Goal: Task Accomplishment & Management: Use online tool/utility

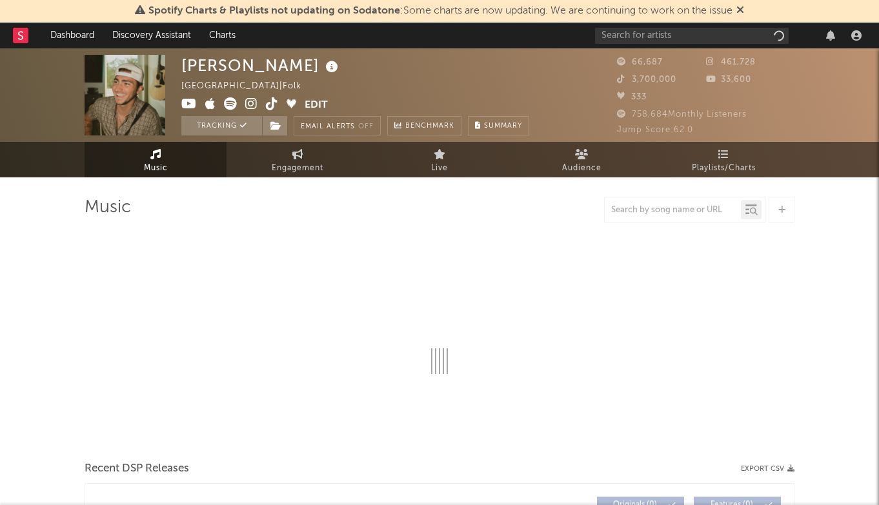
click at [689, 23] on div at bounding box center [730, 36] width 271 height 26
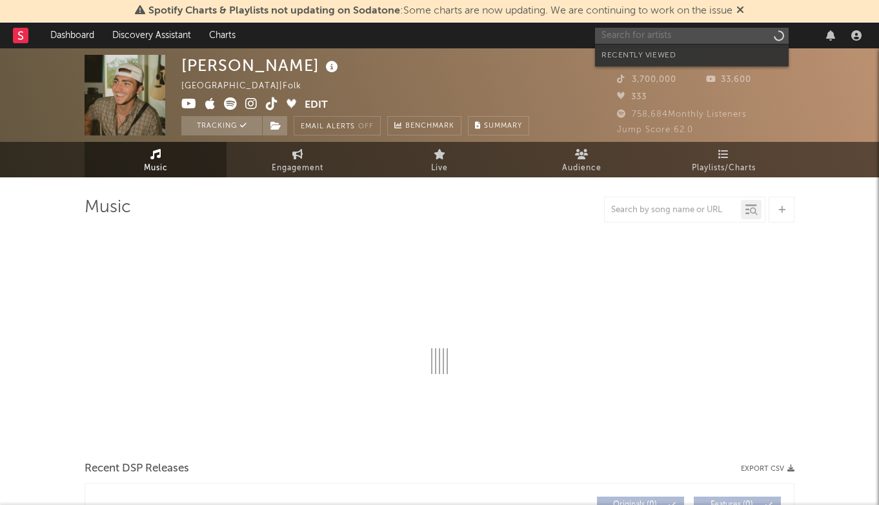
click at [685, 30] on input "text" at bounding box center [692, 36] width 194 height 16
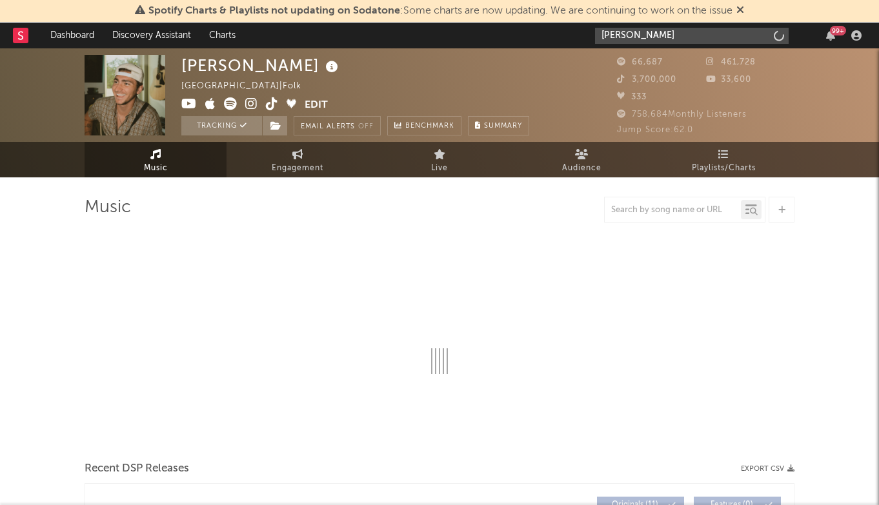
type input "[PERSON_NAME]"
select select "6m"
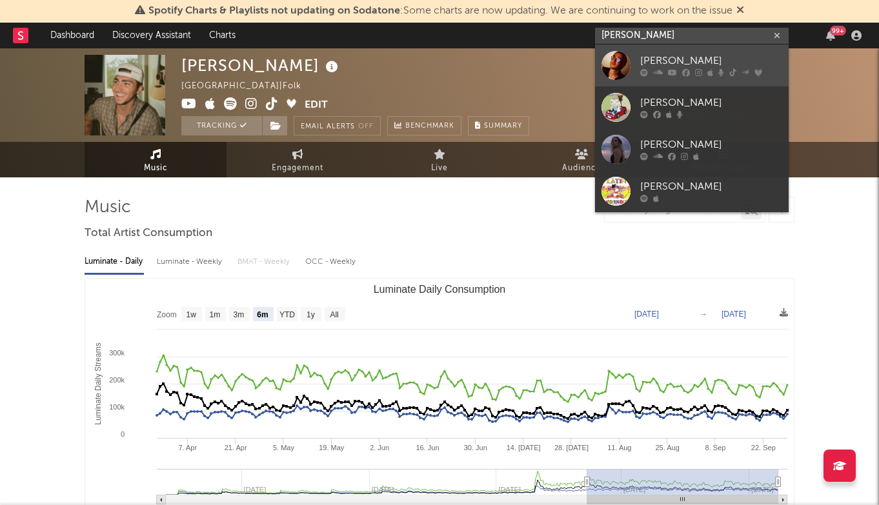
type input "[PERSON_NAME]"
click at [728, 56] on div "[PERSON_NAME]" at bounding box center [711, 61] width 142 height 15
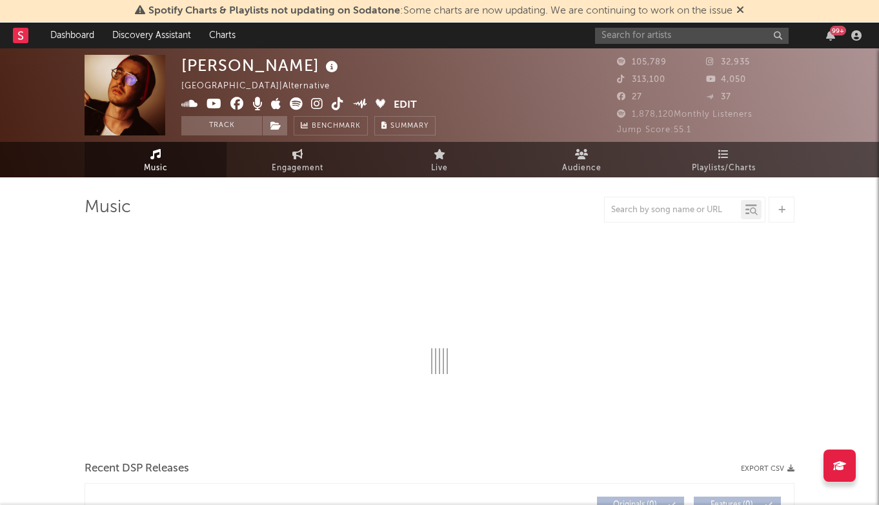
select select "6m"
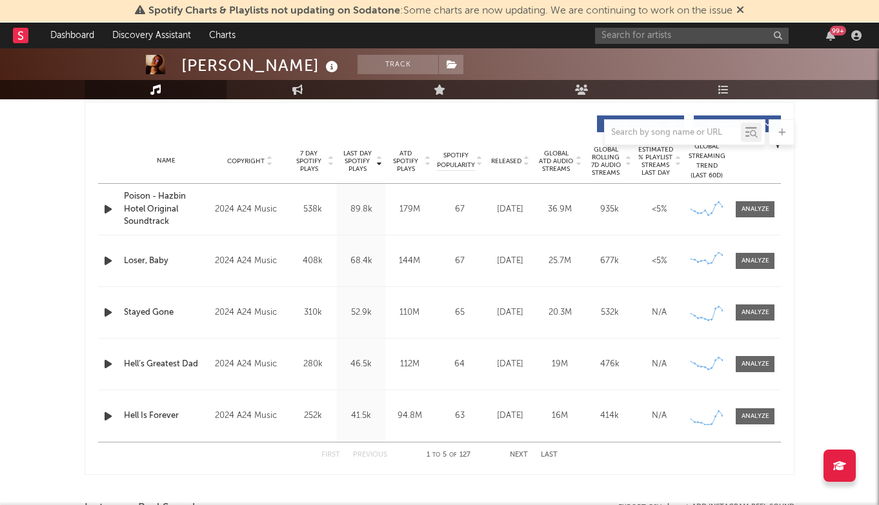
scroll to position [479, 0]
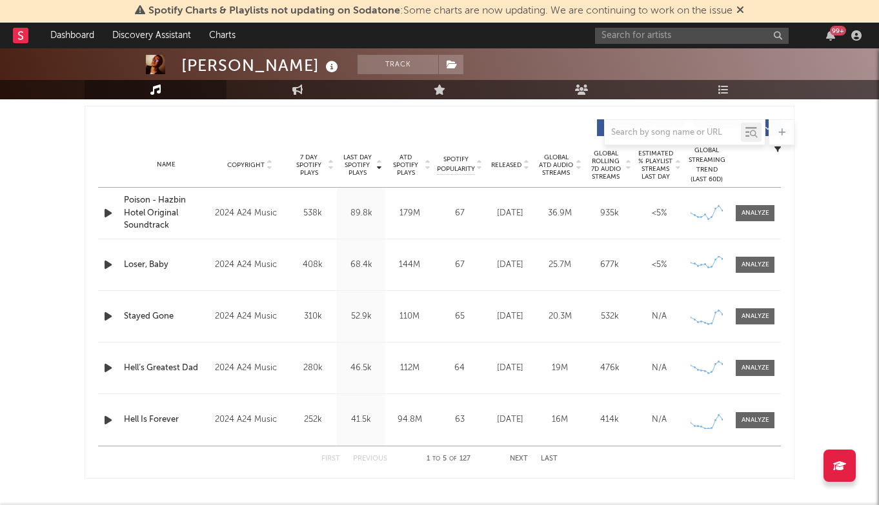
click at [715, 26] on div "99 +" at bounding box center [730, 36] width 271 height 26
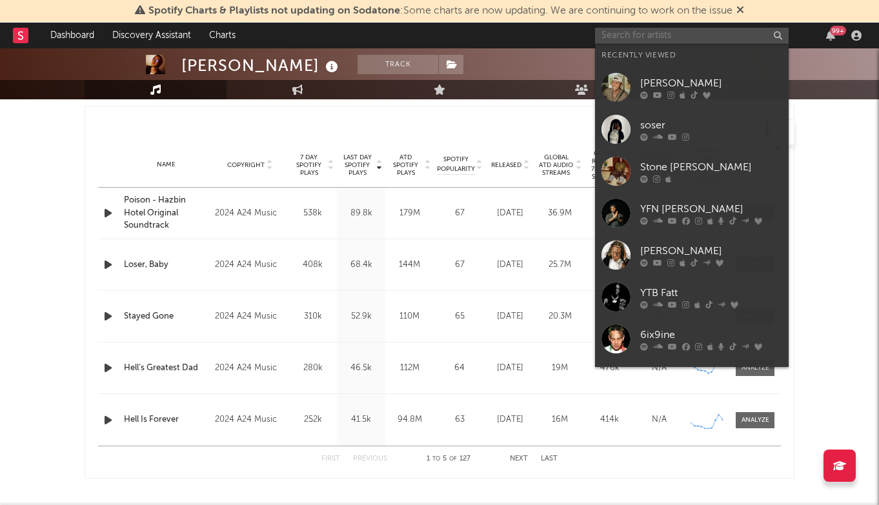
click at [712, 34] on input "text" at bounding box center [692, 36] width 194 height 16
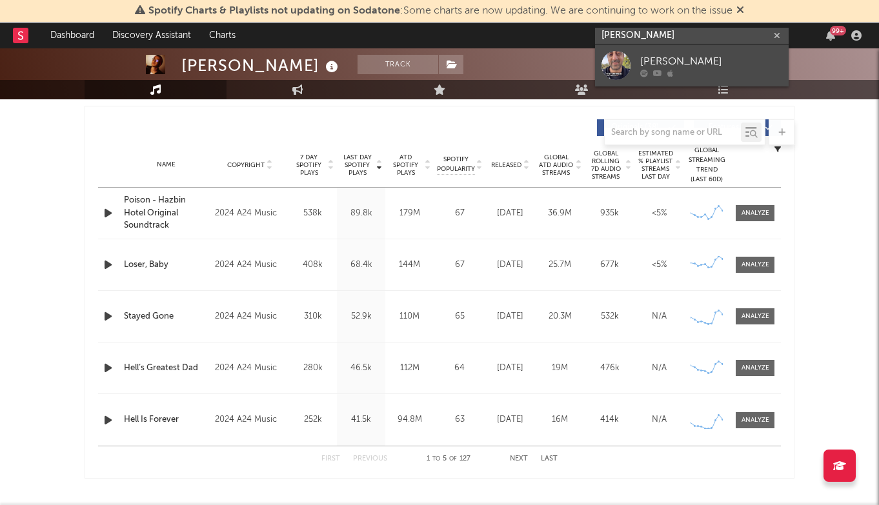
type input "[PERSON_NAME]"
click at [721, 63] on div "[PERSON_NAME]" at bounding box center [711, 61] width 142 height 15
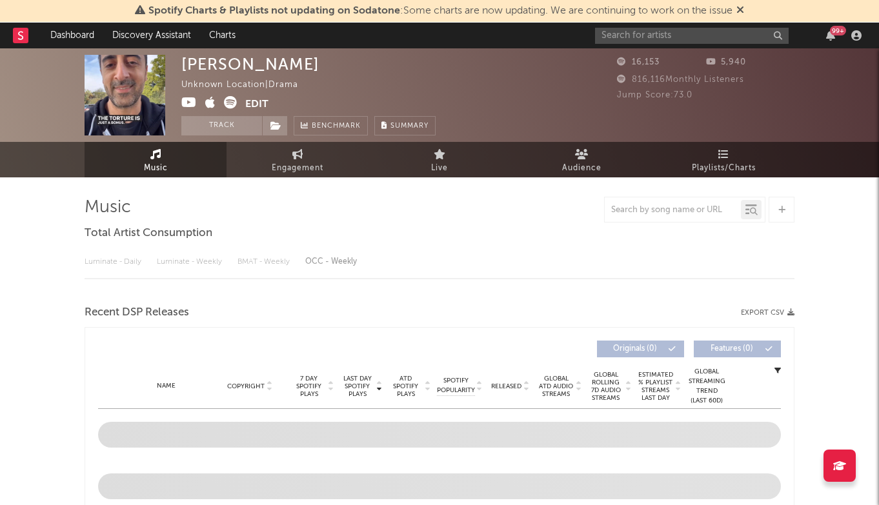
select select "1w"
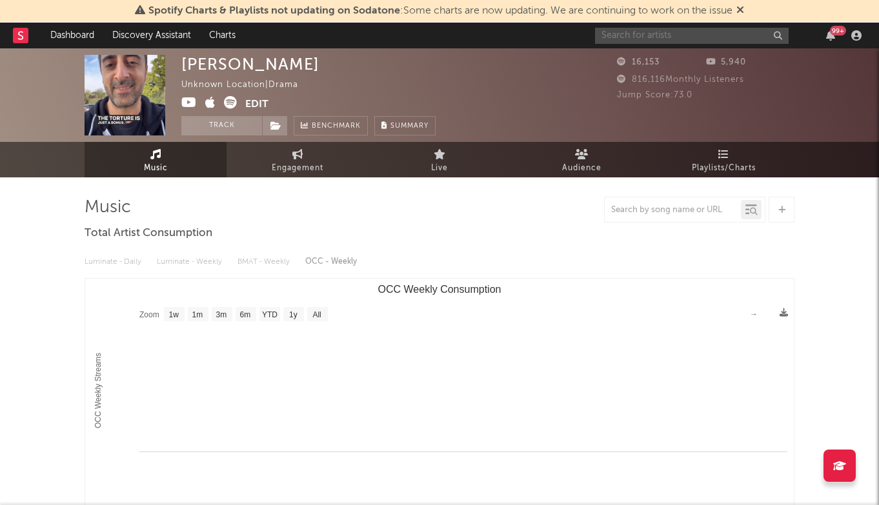
click at [678, 39] on input "text" at bounding box center [692, 36] width 194 height 16
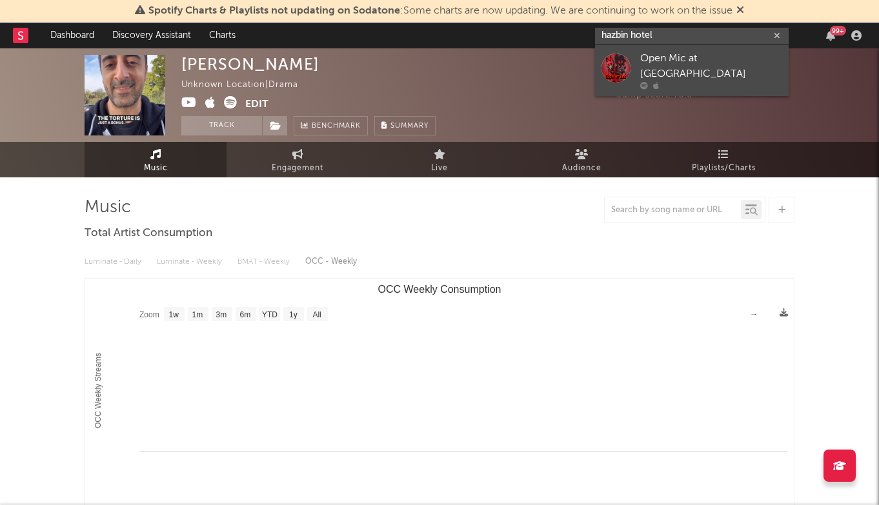
type input "hazbin hotel"
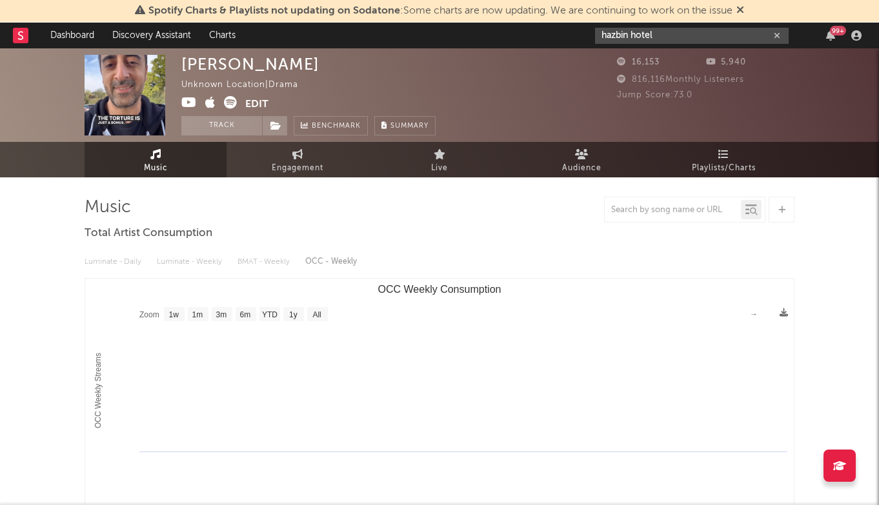
click at [696, 33] on input "hazbin hotel" at bounding box center [692, 36] width 194 height 16
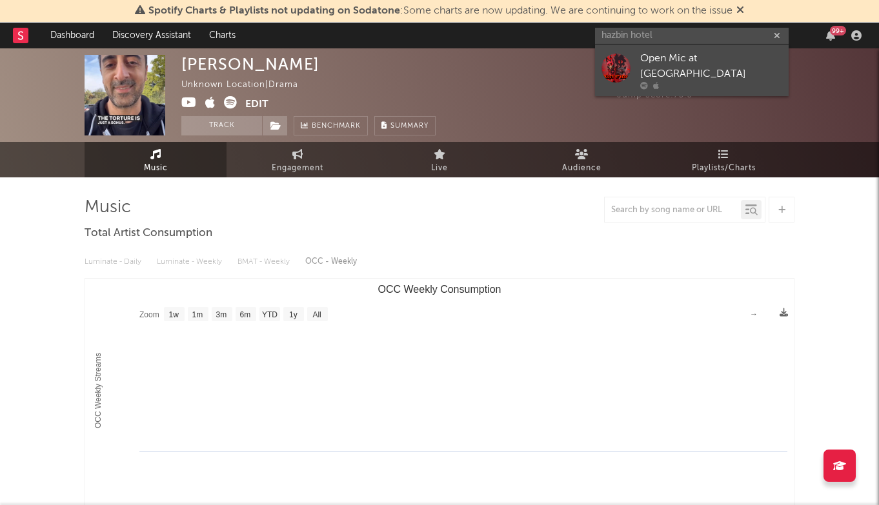
click at [697, 57] on div "Open Mic at [GEOGRAPHIC_DATA]" at bounding box center [711, 66] width 142 height 31
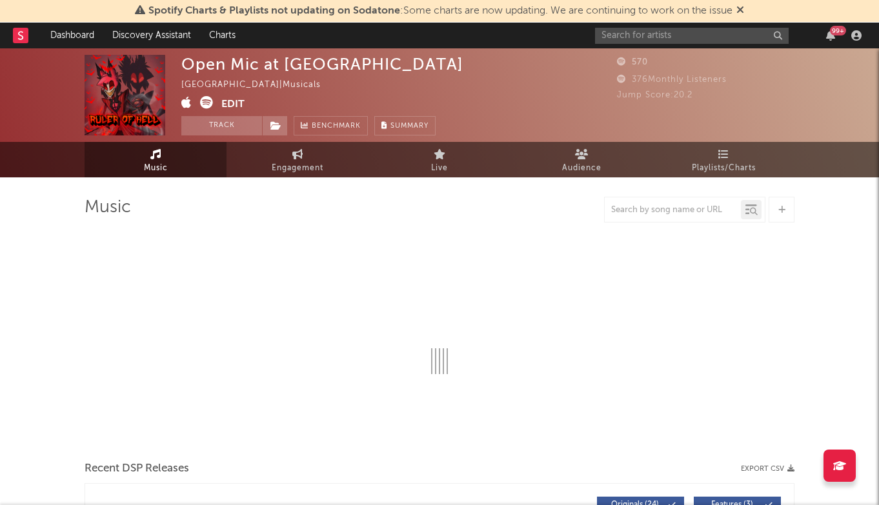
select select "6m"
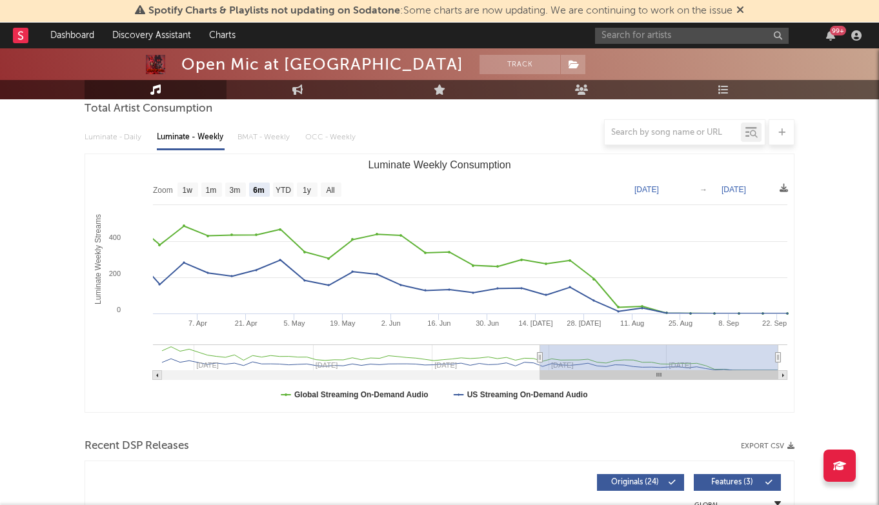
scroll to position [17, 0]
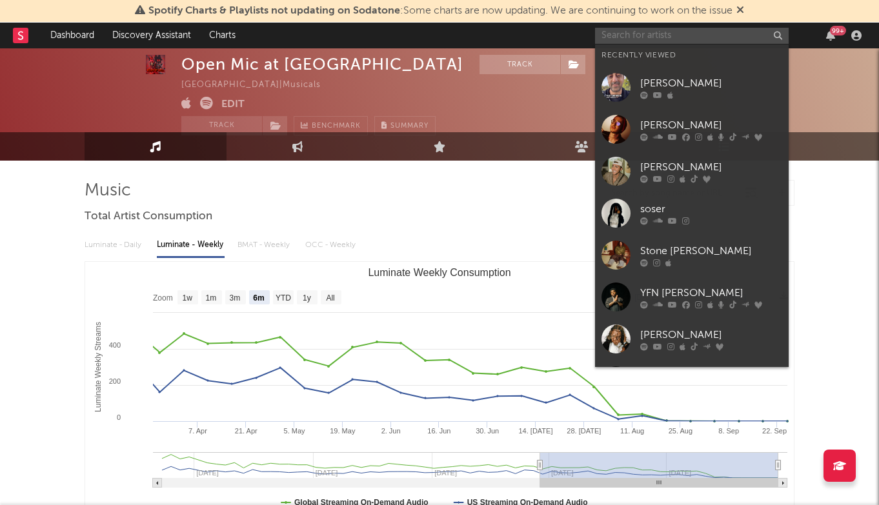
click at [670, 32] on input "text" at bounding box center [692, 36] width 194 height 16
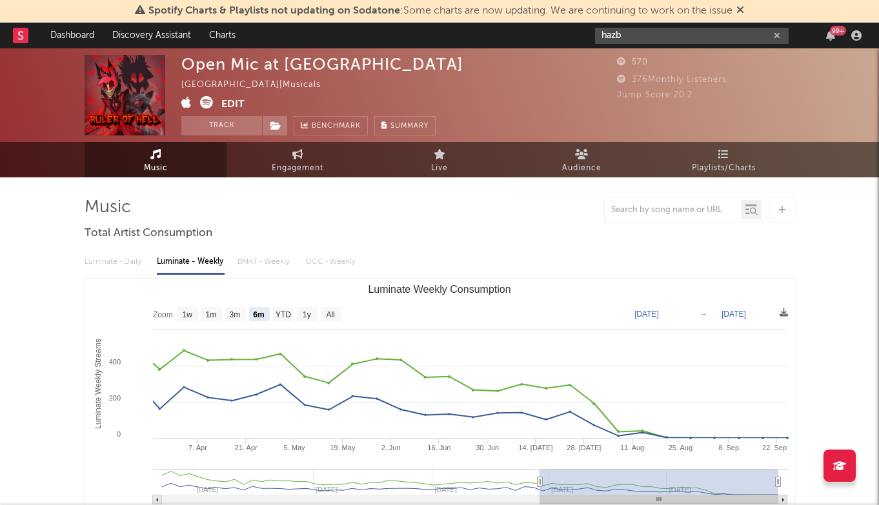
scroll to position [0, 0]
click at [678, 41] on input "hazb" at bounding box center [692, 36] width 194 height 16
drag, startPoint x: 673, startPoint y: 38, endPoint x: 505, endPoint y: 25, distance: 168.9
click at [505, 26] on nav "Dashboard Discovery Assistant Charts hazb 99 +" at bounding box center [439, 36] width 879 height 26
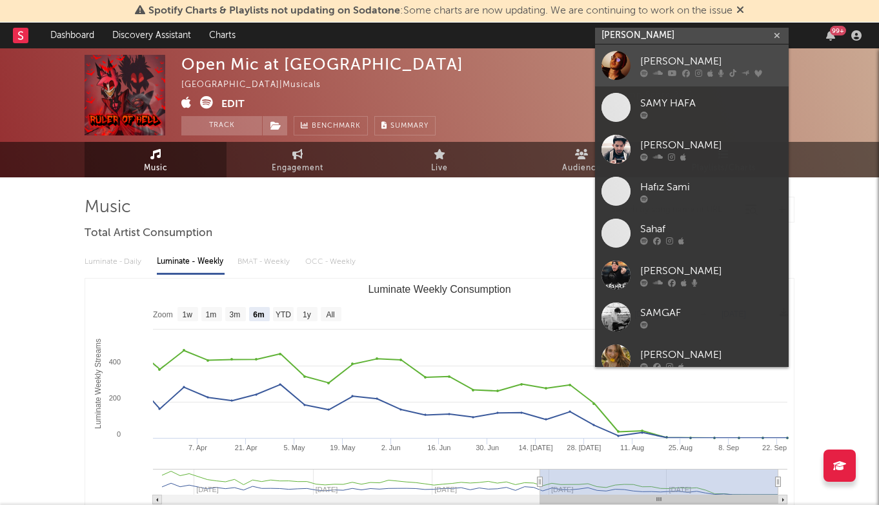
type input "[PERSON_NAME]"
click at [688, 58] on div "[PERSON_NAME]" at bounding box center [711, 61] width 142 height 15
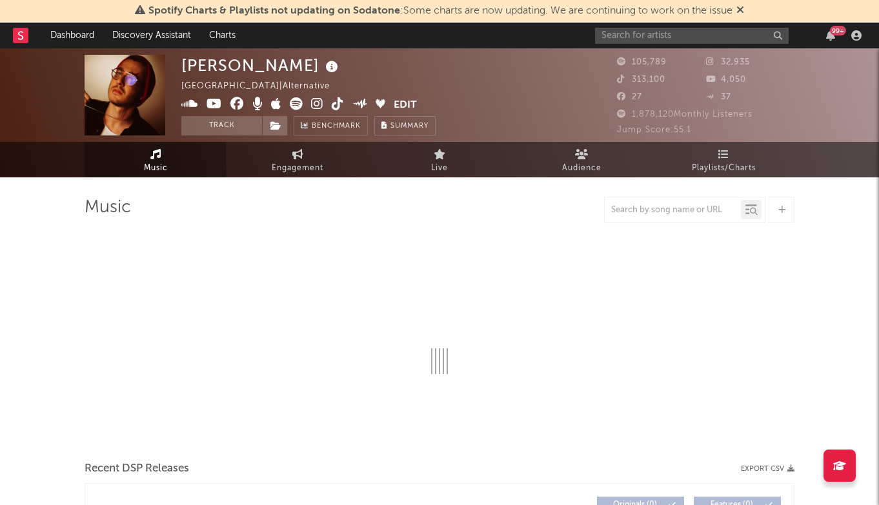
select select "6m"
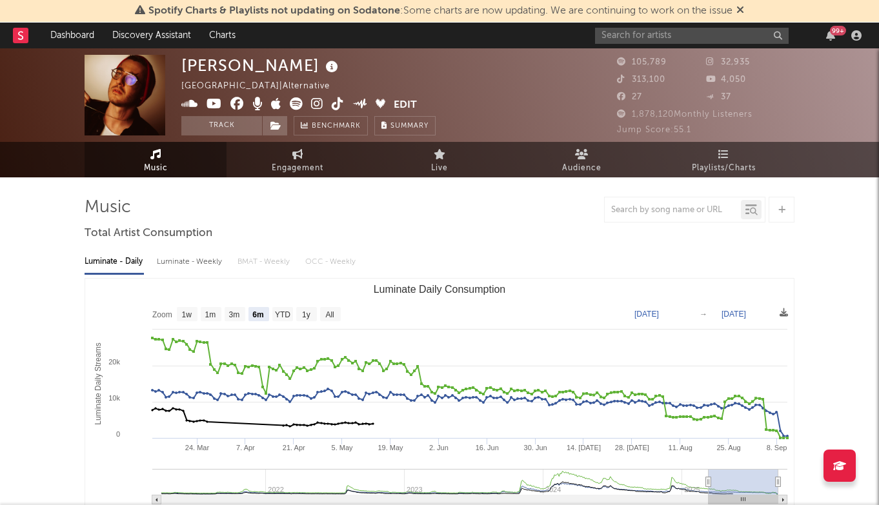
click at [333, 103] on icon at bounding box center [338, 103] width 12 height 13
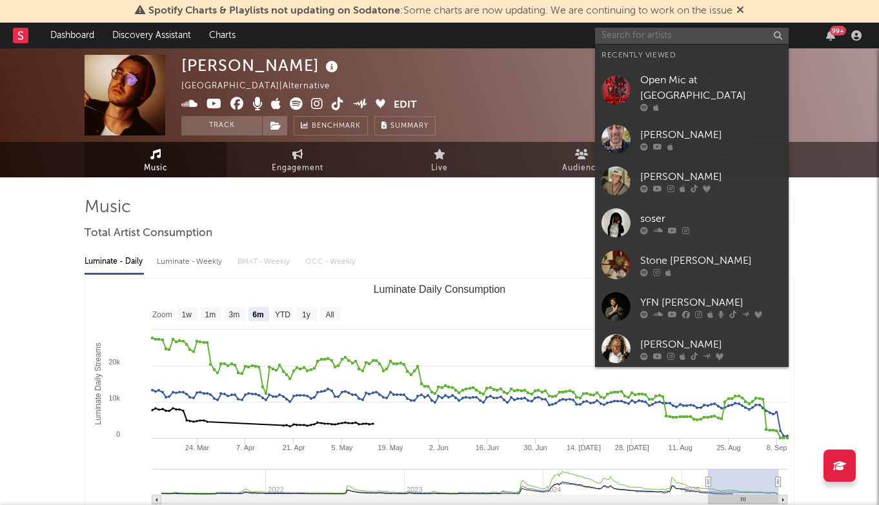
click at [654, 36] on input "text" at bounding box center [692, 36] width 194 height 16
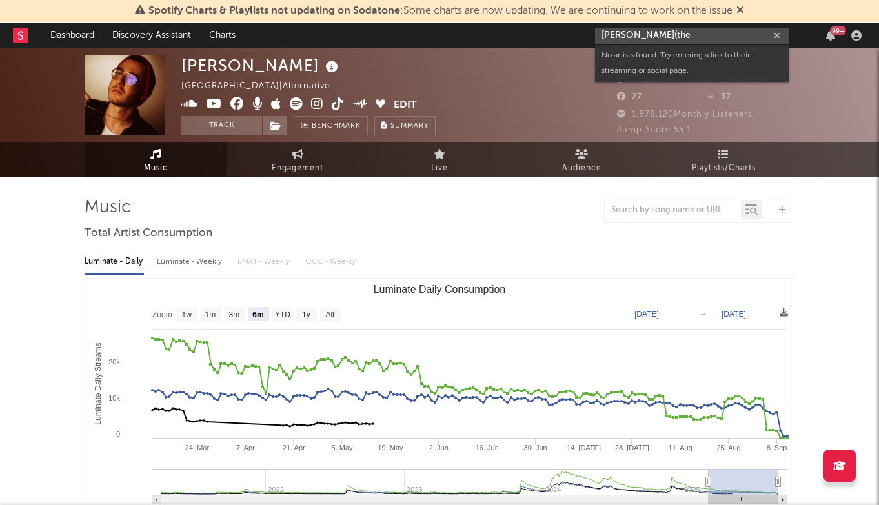
click at [637, 35] on input "[PERSON_NAME](the" at bounding box center [692, 36] width 194 height 16
click at [657, 34] on input "[PERSON_NAME] (the" at bounding box center [692, 36] width 194 height 16
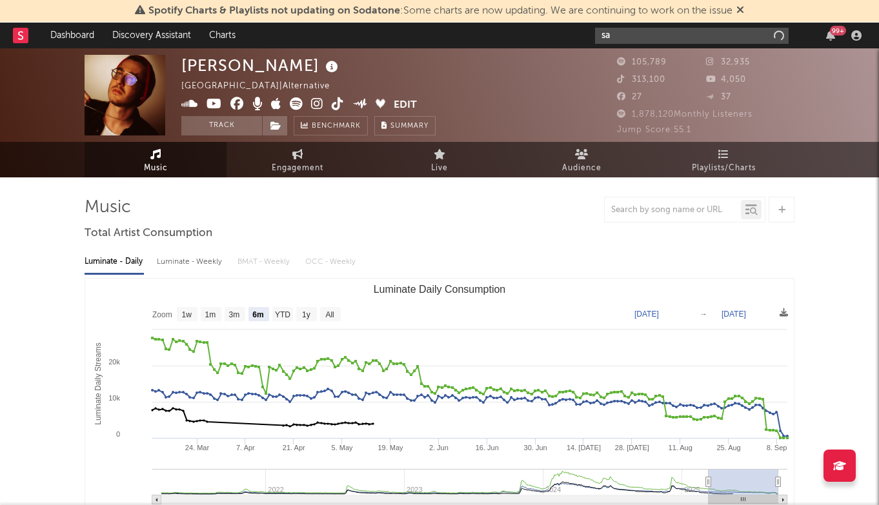
type input "s"
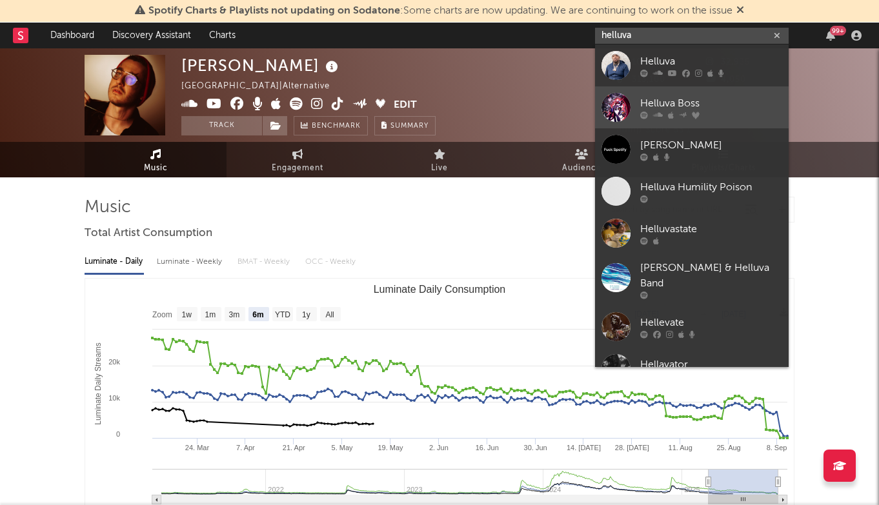
type input "helluva"
click at [688, 97] on div "Helluva Boss" at bounding box center [711, 102] width 142 height 15
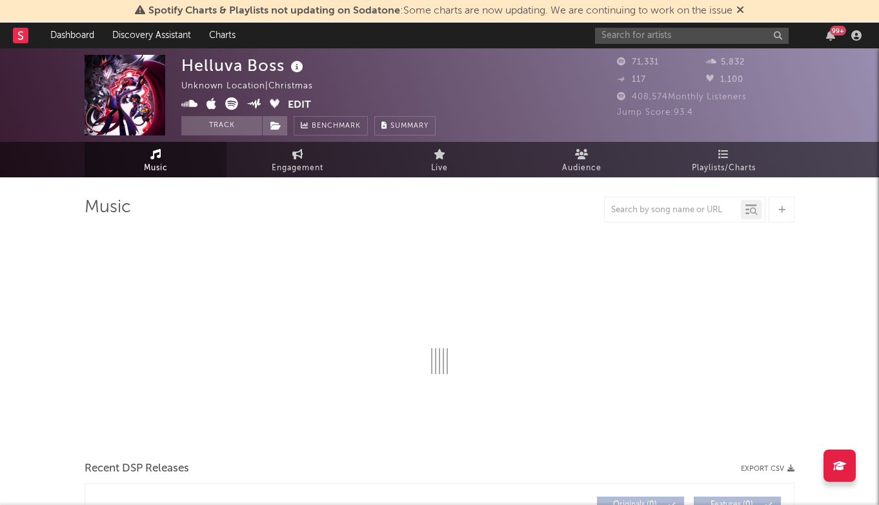
select select "6m"
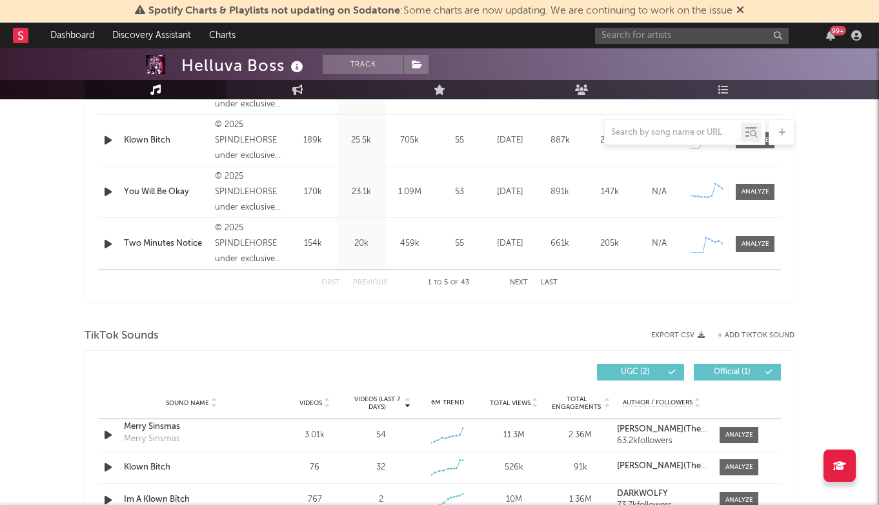
scroll to position [811, 0]
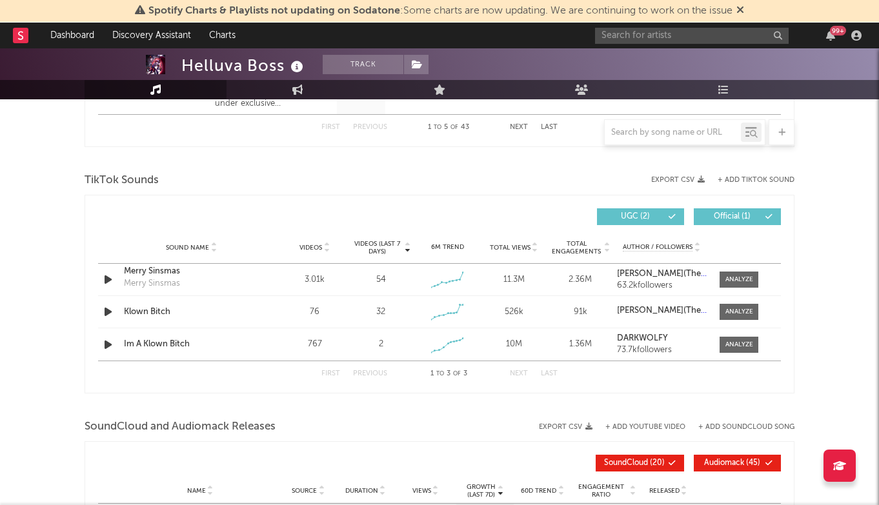
click at [762, 181] on button "+ Add TikTok Sound" at bounding box center [755, 180] width 77 height 7
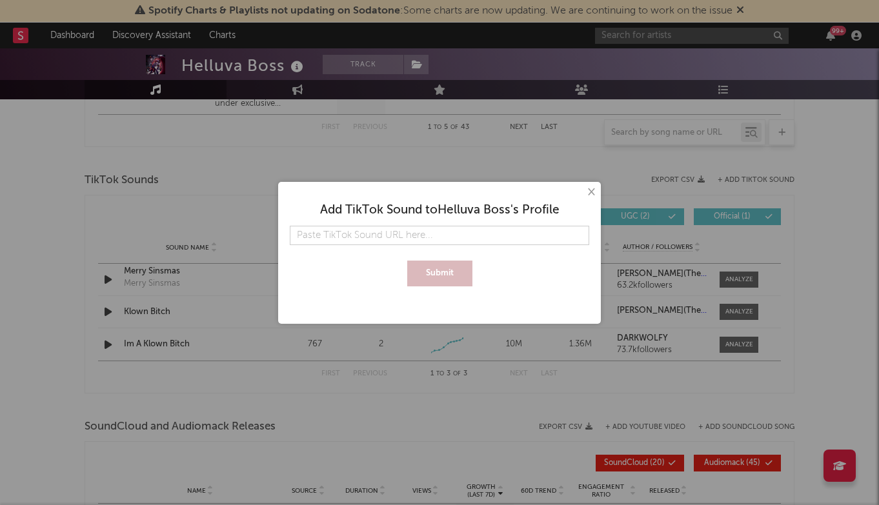
click at [391, 237] on input "text" at bounding box center [439, 235] width 299 height 19
type input "[URL][DOMAIN_NAME]’s-Greatest-Dad-7322635387044988929?is_from_webapp=1&sender_d…"
click at [438, 274] on button "Submit" at bounding box center [439, 274] width 65 height 26
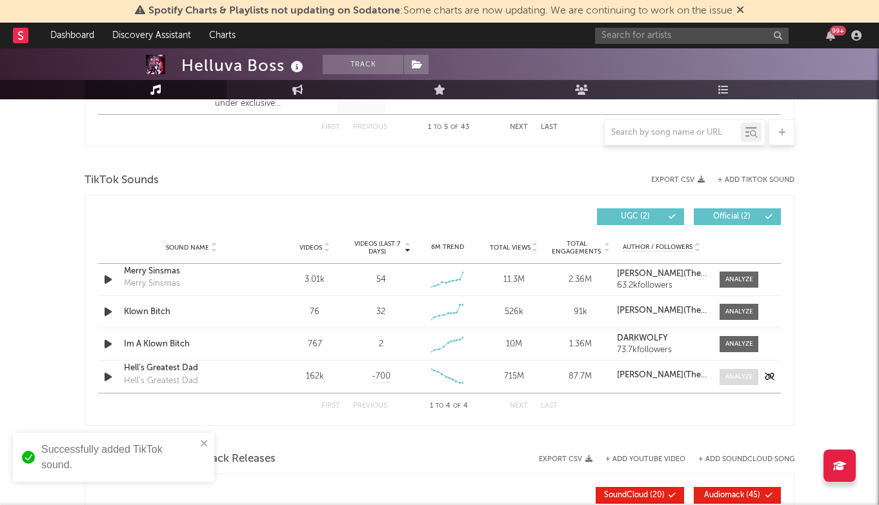
click at [731, 377] on div at bounding box center [739, 377] width 28 height 10
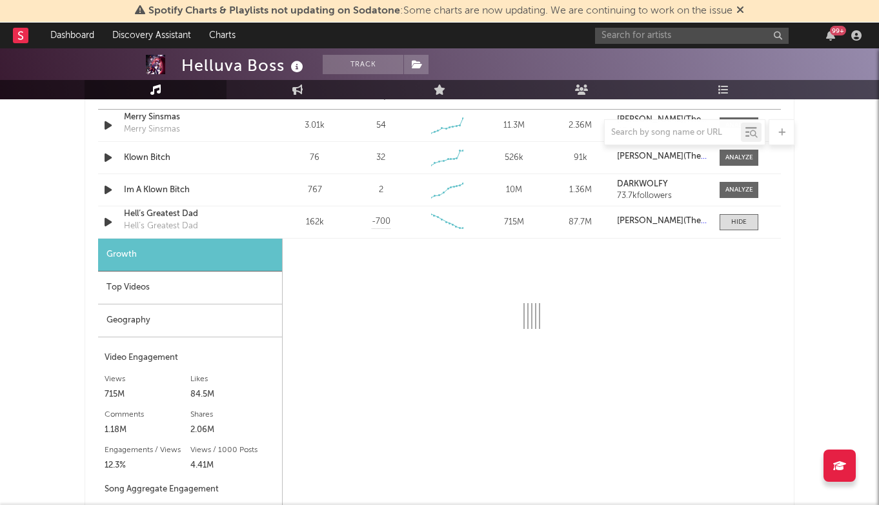
scroll to position [964, 0]
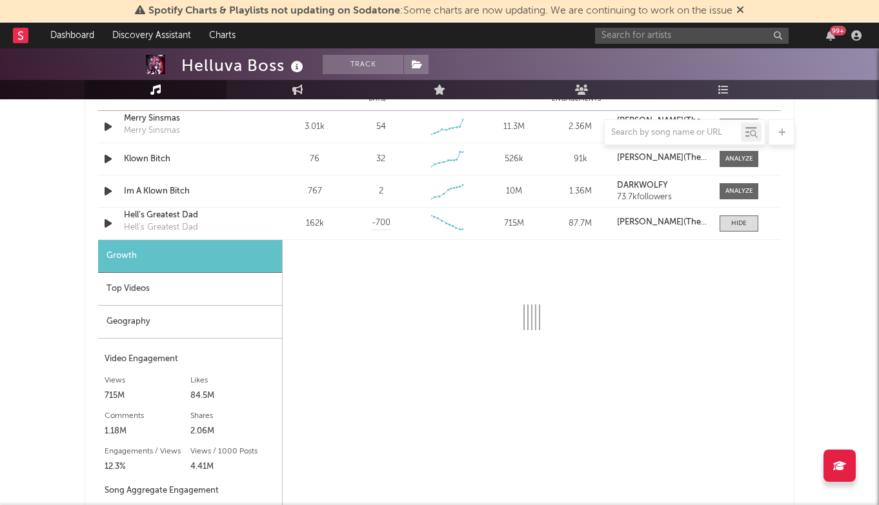
select select "6m"
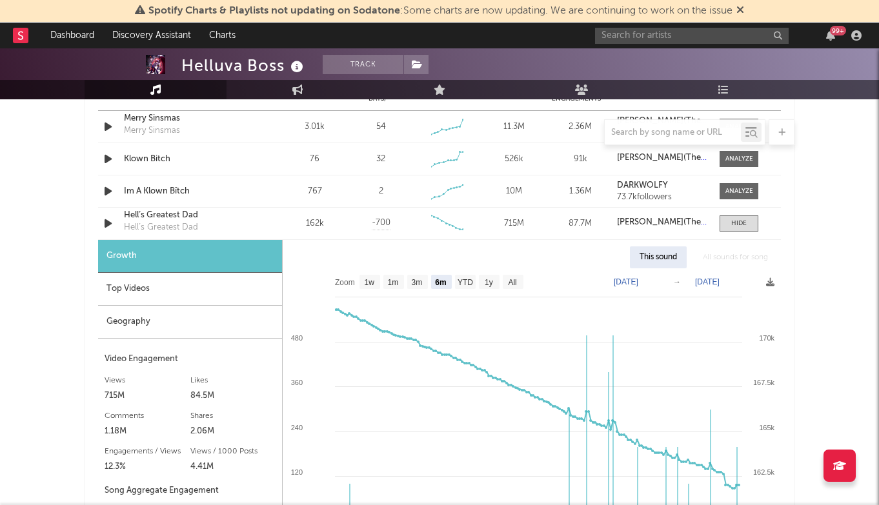
click at [222, 292] on div "Top Videos" at bounding box center [190, 289] width 184 height 33
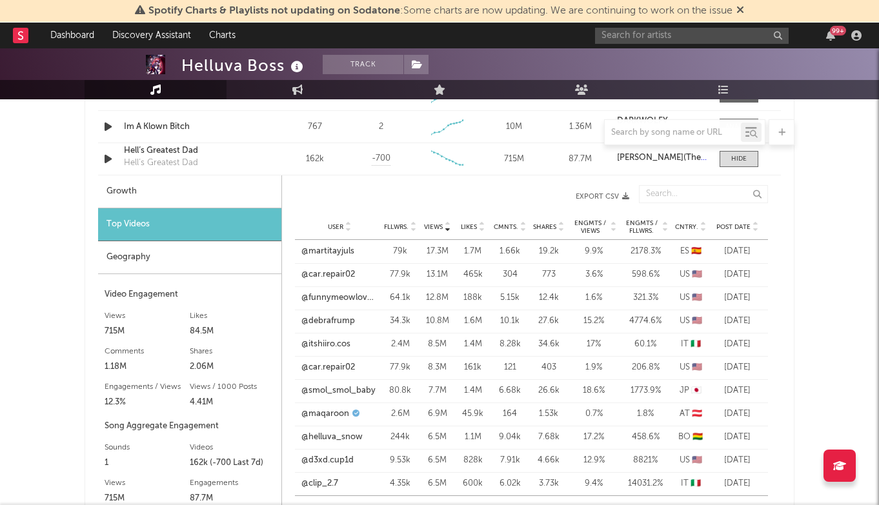
scroll to position [1041, 0]
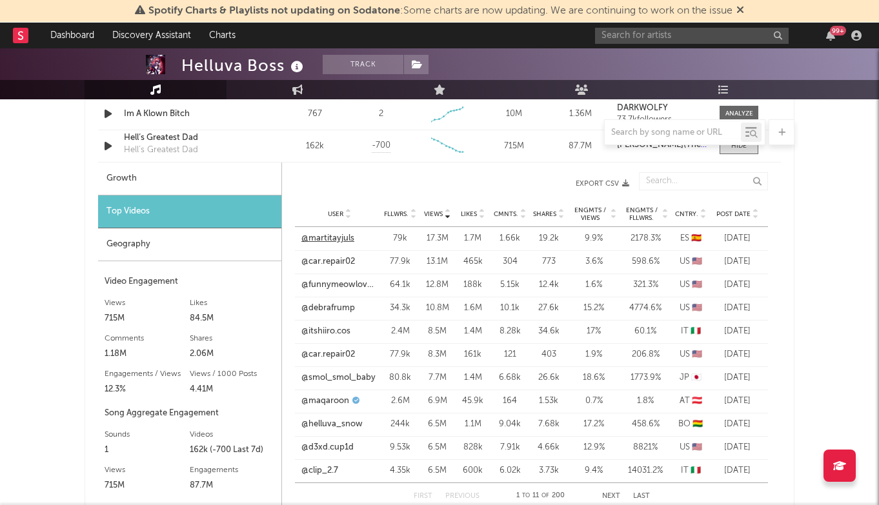
click at [334, 240] on link "@martitayjuls" at bounding box center [327, 238] width 53 height 13
click at [345, 397] on link "@maqaroon" at bounding box center [325, 401] width 48 height 13
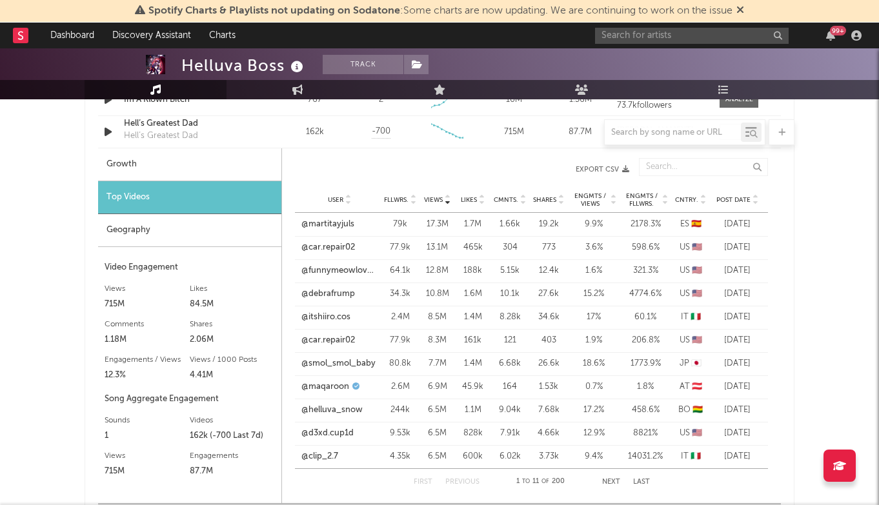
click at [399, 200] on span "Fllwrs." at bounding box center [396, 200] width 25 height 8
click at [345, 227] on link "@slightlyvillainous" at bounding box center [332, 224] width 62 height 13
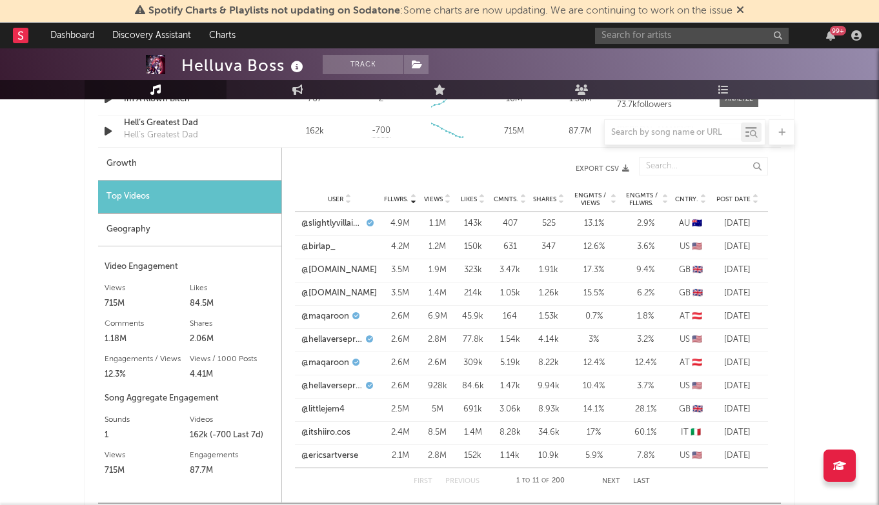
scroll to position [1070, 0]
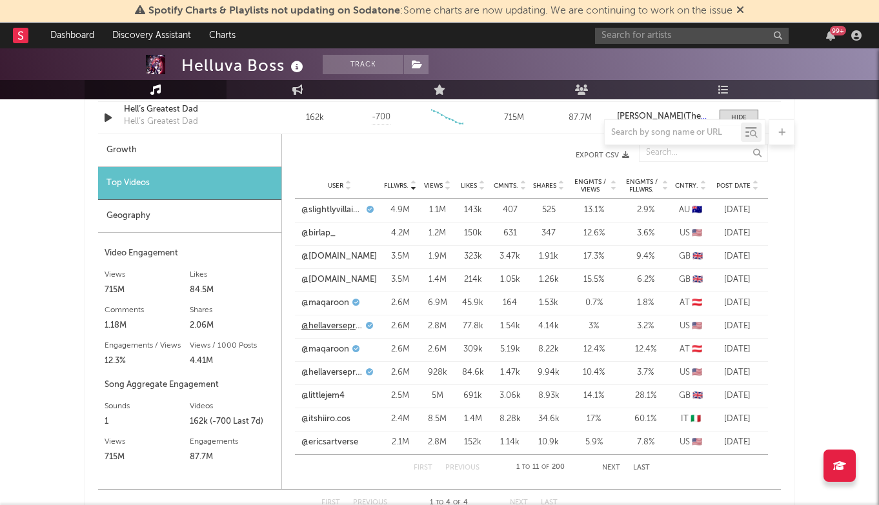
click at [339, 323] on link "@hellaverseprime" at bounding box center [331, 326] width 61 height 13
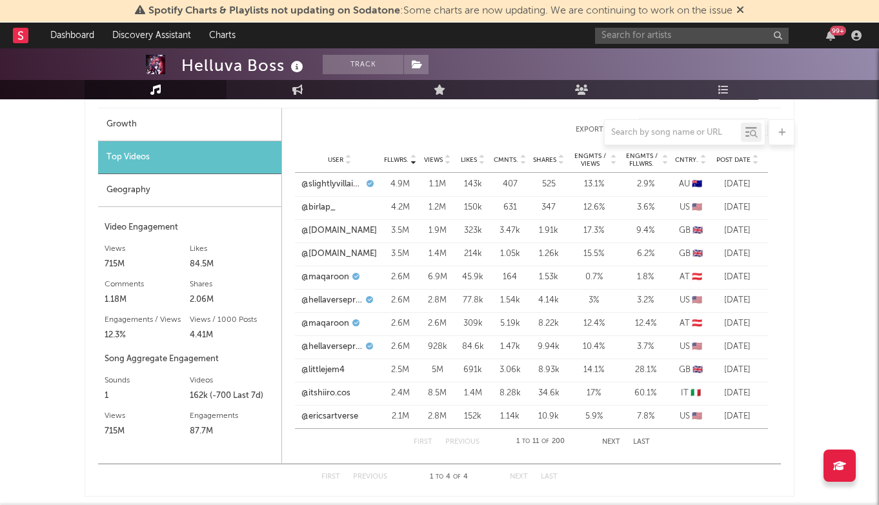
scroll to position [1097, 0]
click at [335, 230] on link "@[DOMAIN_NAME]" at bounding box center [338, 229] width 75 height 13
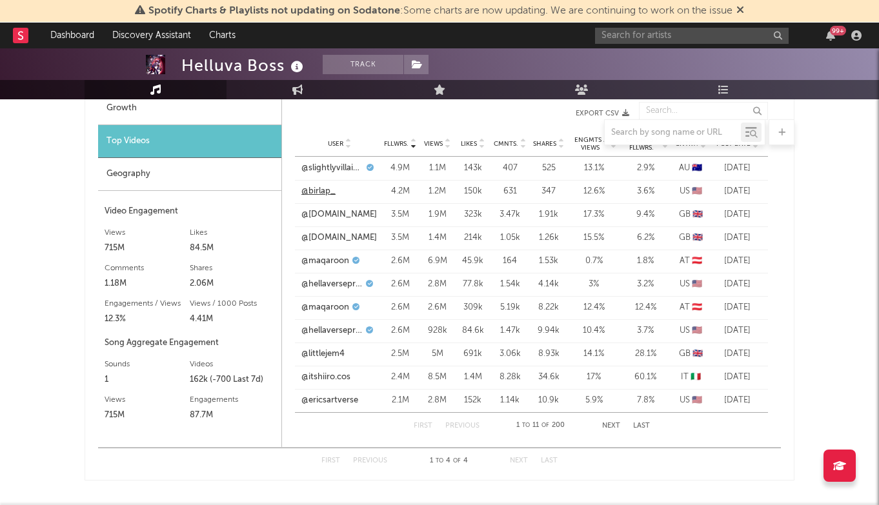
click at [322, 194] on link "@birlap_" at bounding box center [318, 191] width 34 height 13
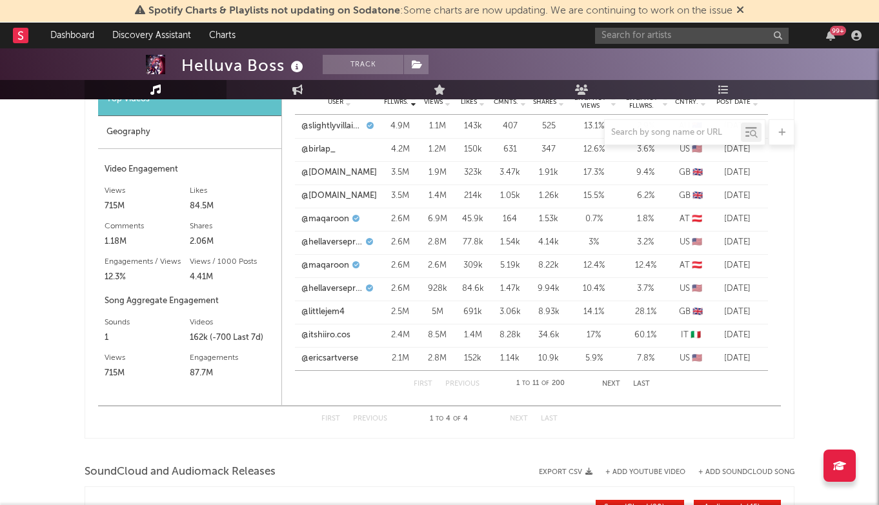
scroll to position [1155, 0]
click at [610, 381] on button "Next" at bounding box center [611, 382] width 18 height 7
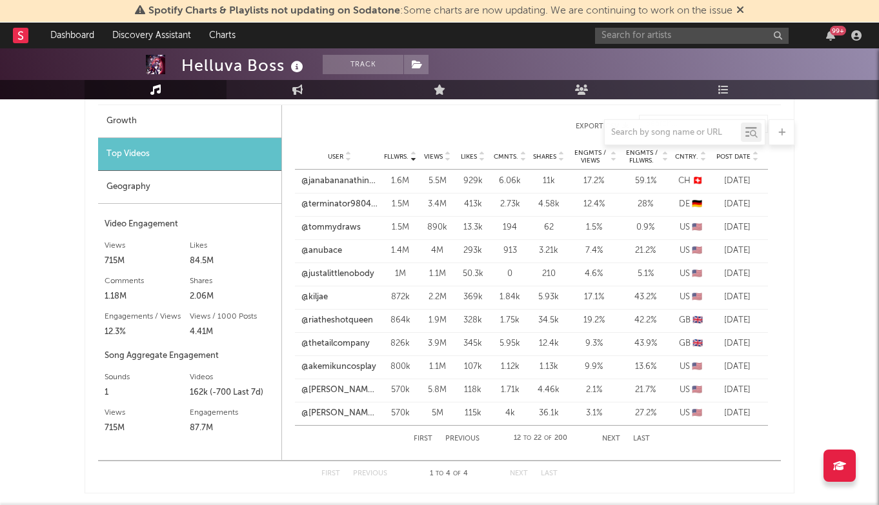
scroll to position [1097, 0]
click at [458, 441] on button "Previous" at bounding box center [462, 440] width 34 height 7
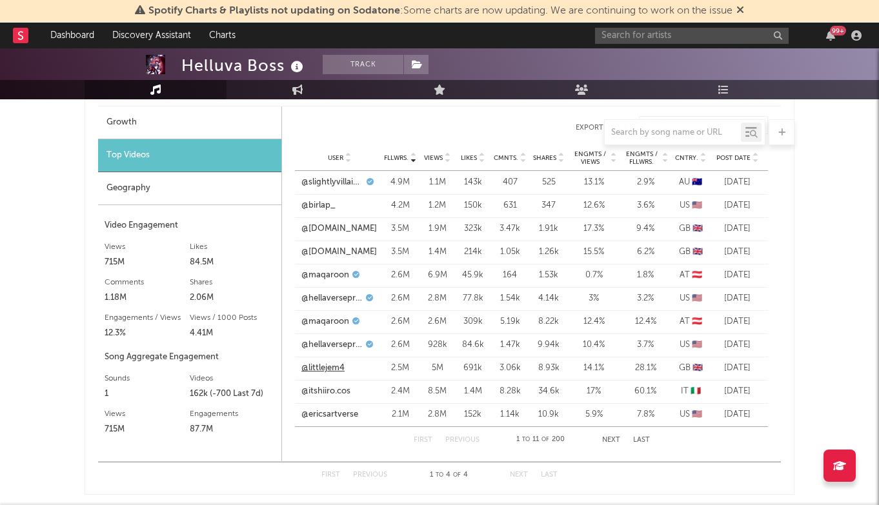
click at [332, 364] on link "@littlejem4" at bounding box center [322, 368] width 43 height 13
click at [330, 388] on link "@itshiiro.cos" at bounding box center [325, 391] width 49 height 13
click at [342, 412] on link "@ericsartverse" at bounding box center [329, 414] width 57 height 13
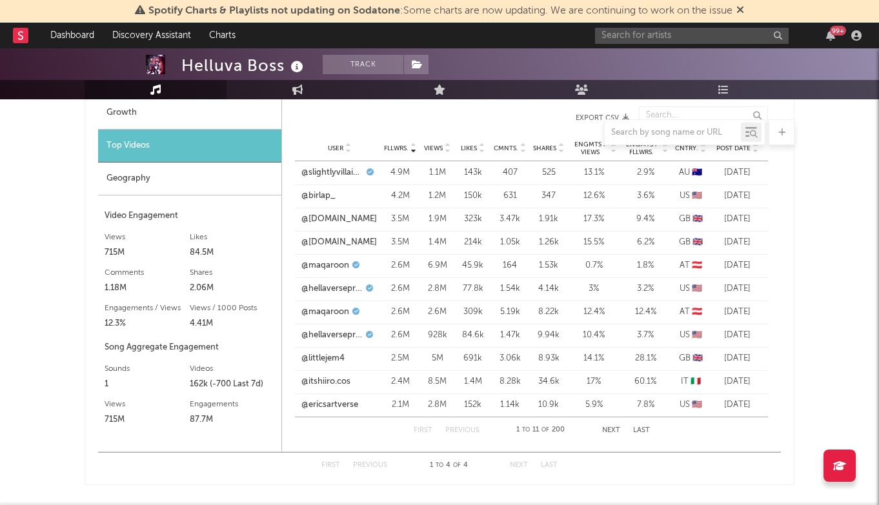
click at [612, 432] on button "Next" at bounding box center [611, 430] width 18 height 7
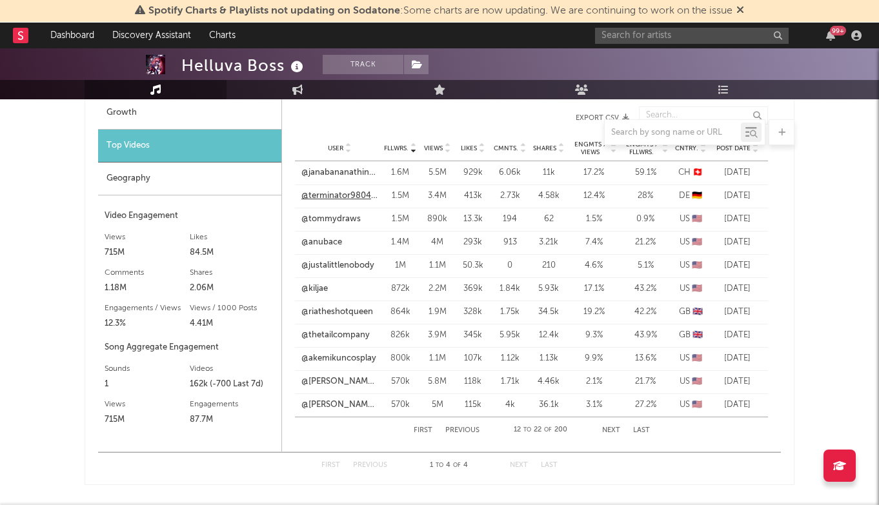
click at [346, 197] on link "@terminator980432" at bounding box center [339, 196] width 76 height 13
click at [343, 218] on link "@tommydraws" at bounding box center [330, 219] width 59 height 13
click at [349, 382] on link "@[PERSON_NAME].wells2" at bounding box center [339, 381] width 76 height 13
click at [369, 359] on link "@akemikuncosplay" at bounding box center [338, 358] width 75 height 13
click at [310, 286] on link "@kiljae" at bounding box center [314, 289] width 26 height 13
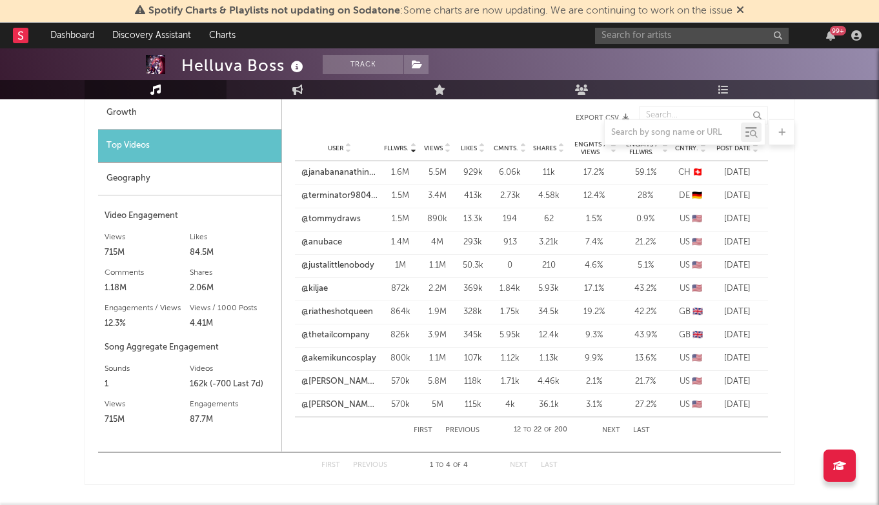
click at [610, 429] on button "Next" at bounding box center [611, 430] width 18 height 7
click at [339, 172] on link "@[PERSON_NAME].wells2" at bounding box center [339, 172] width 76 height 13
click at [608, 428] on button "Next" at bounding box center [611, 430] width 18 height 7
click at [348, 270] on link "@xmoonmommax" at bounding box center [337, 265] width 72 height 13
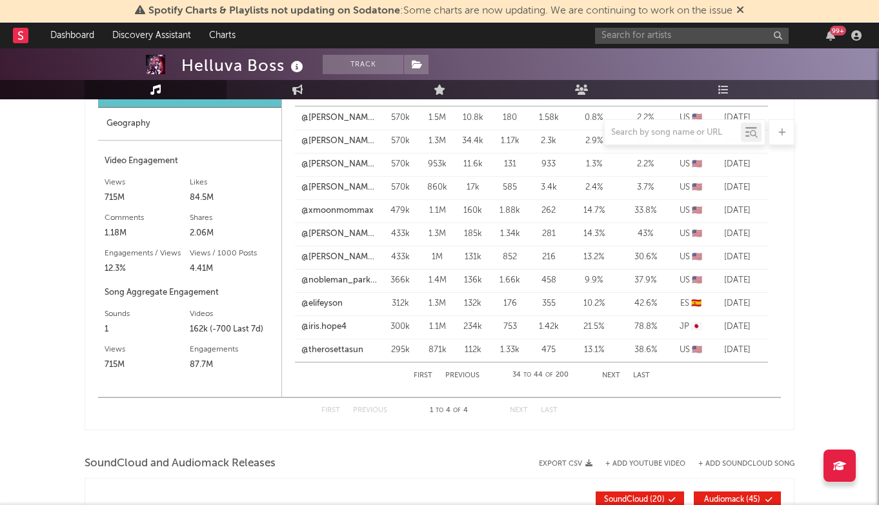
scroll to position [1174, 0]
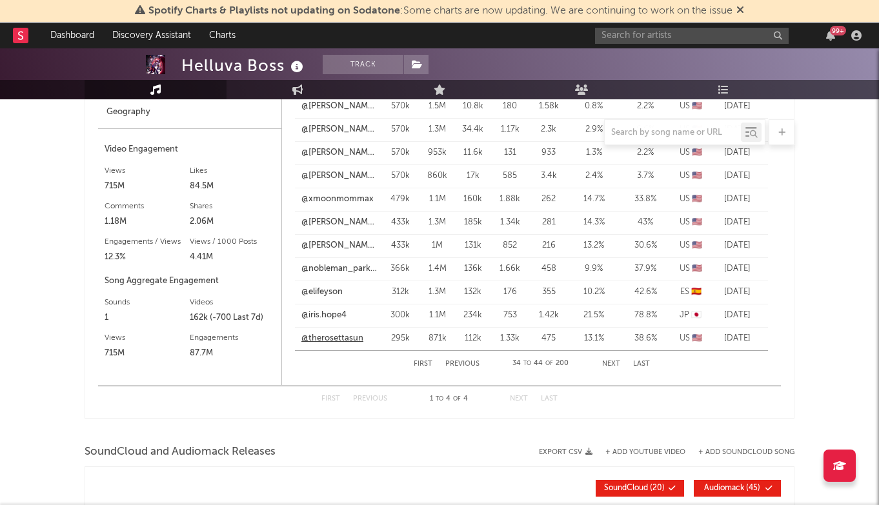
click at [349, 340] on link "@therosettasun" at bounding box center [332, 338] width 62 height 13
click at [334, 315] on link "@iris.hope4" at bounding box center [323, 315] width 45 height 13
click at [346, 270] on link "@nobleman_parker" at bounding box center [339, 269] width 76 height 13
click at [608, 357] on div "First Previous 34 to 44 of 200 Next Last" at bounding box center [532, 364] width 236 height 26
click at [608, 362] on button "Next" at bounding box center [611, 364] width 18 height 7
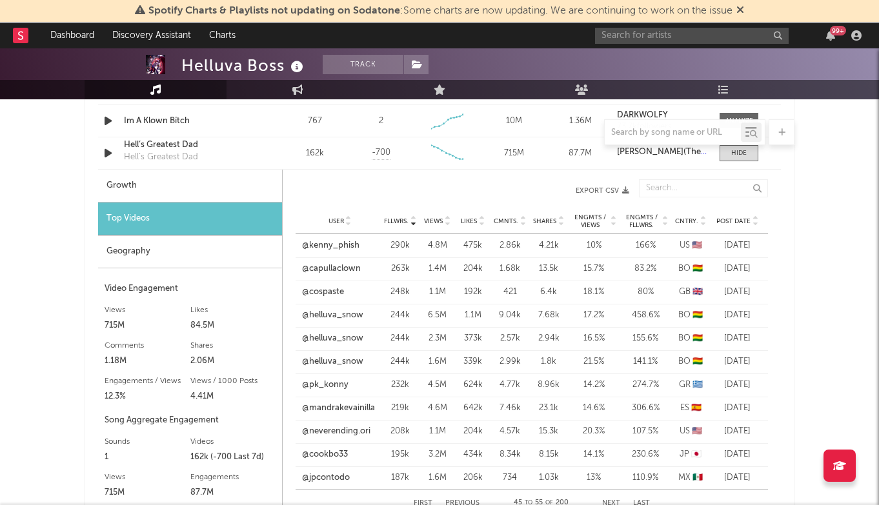
scroll to position [1034, 0]
click at [345, 334] on link "@helluva_snow" at bounding box center [332, 338] width 61 height 13
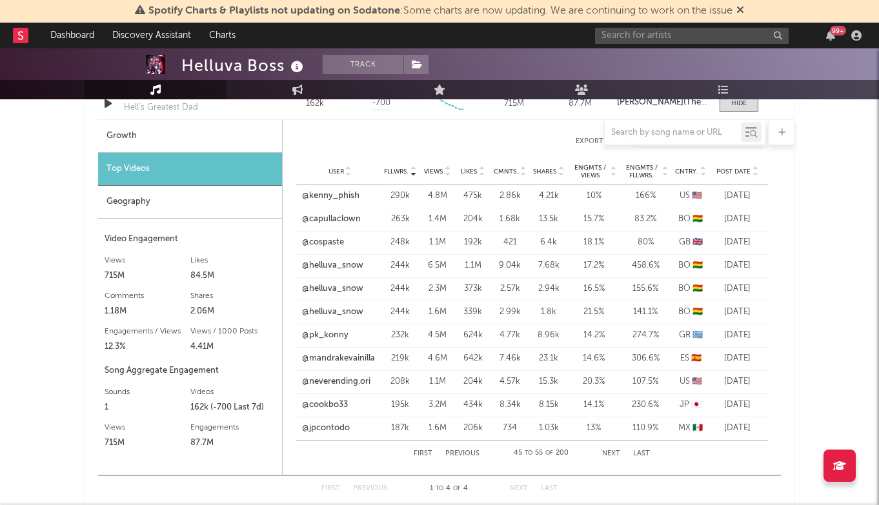
scroll to position [1085, 0]
click at [349, 219] on link "@capullaclown" at bounding box center [331, 218] width 59 height 13
click at [331, 330] on link "@pk_konny" at bounding box center [325, 334] width 46 height 13
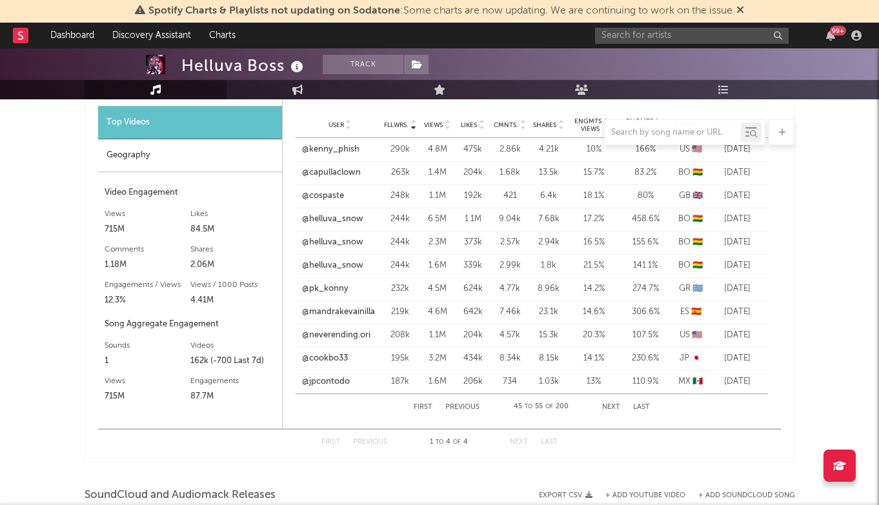
scroll to position [1132, 0]
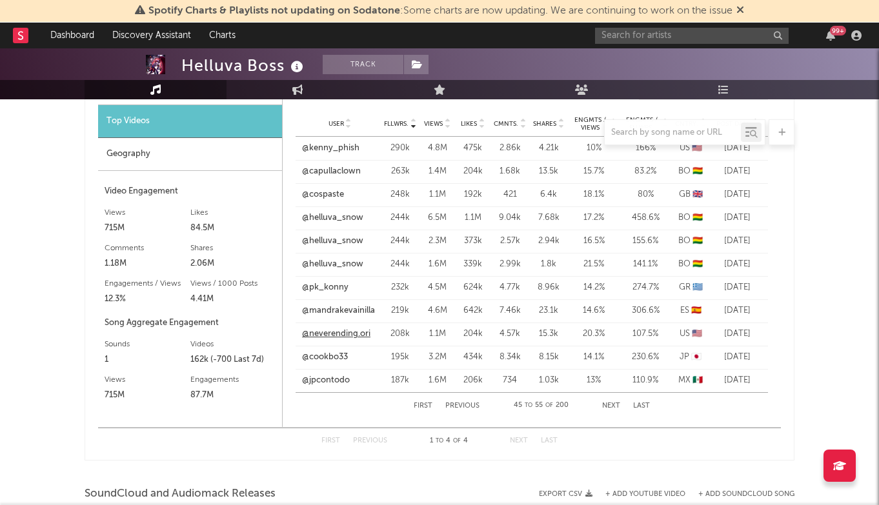
click at [335, 335] on link "@neverending.ori" at bounding box center [336, 334] width 68 height 13
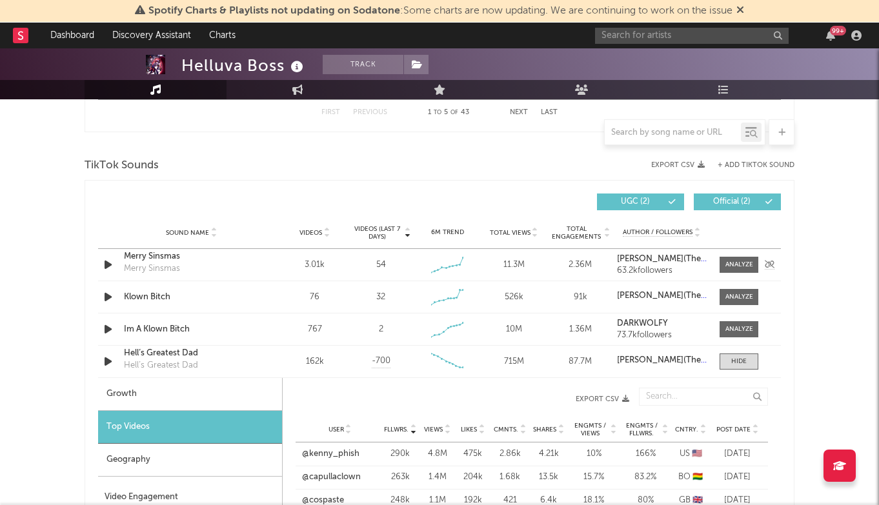
scroll to position [830, 0]
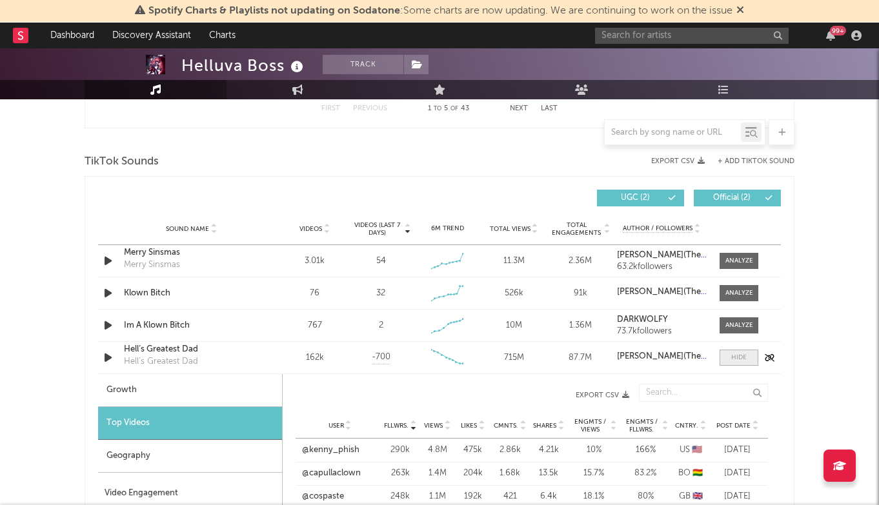
click at [740, 363] on span at bounding box center [738, 358] width 39 height 16
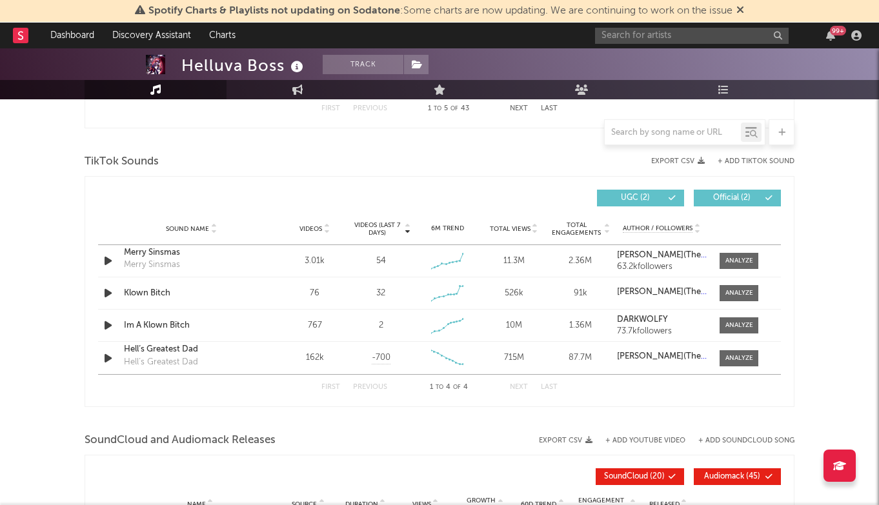
click at [759, 160] on button "+ Add TikTok Sound" at bounding box center [755, 161] width 77 height 7
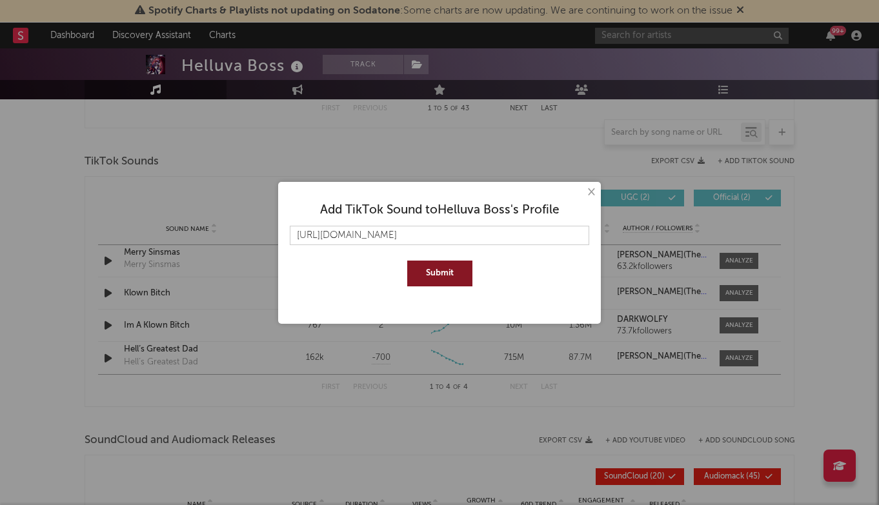
type input "[URL][DOMAIN_NAME]"
click at [432, 266] on button "Submit" at bounding box center [439, 274] width 65 height 26
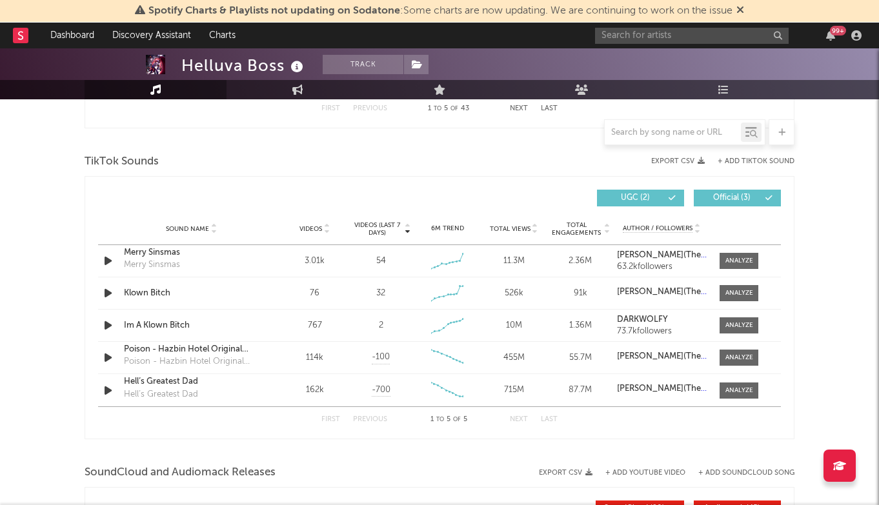
click at [753, 158] on button "+ Add TikTok Sound" at bounding box center [755, 161] width 77 height 7
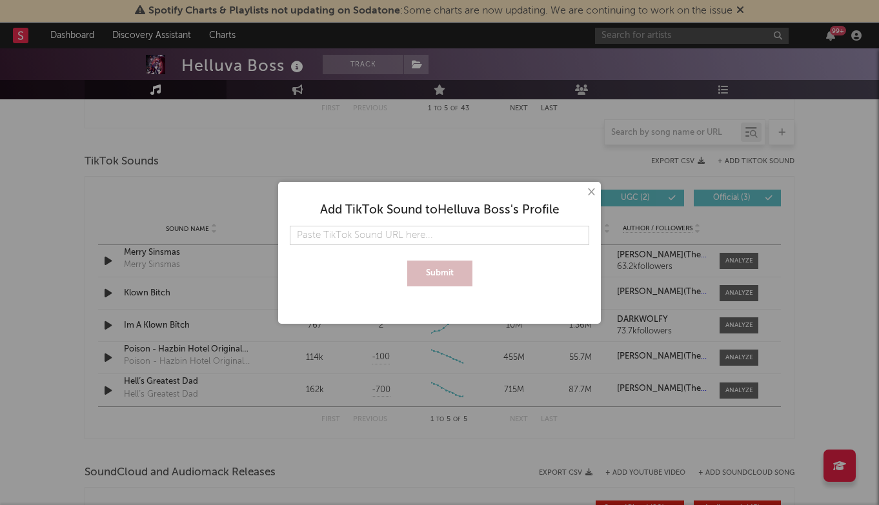
click at [397, 230] on input "text" at bounding box center [439, 235] width 299 height 19
type input "[URL][DOMAIN_NAME]"
click at [433, 276] on button "Submit" at bounding box center [439, 274] width 65 height 26
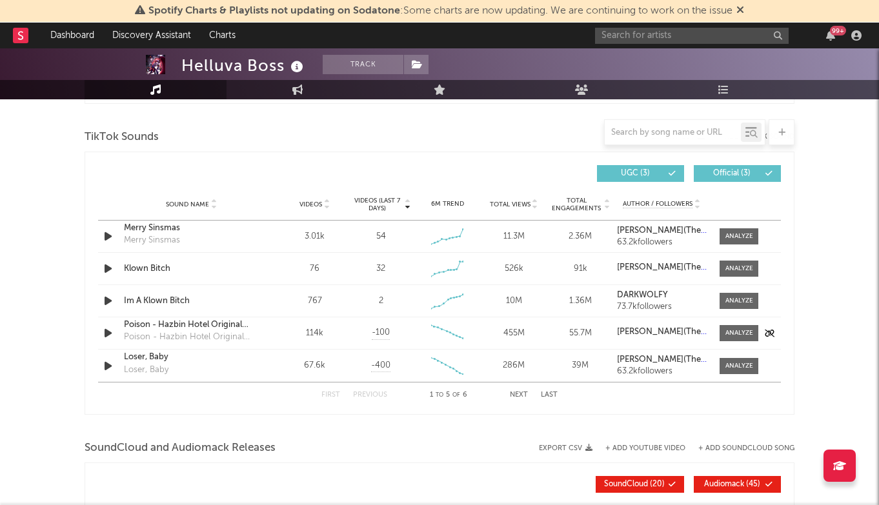
scroll to position [862, 0]
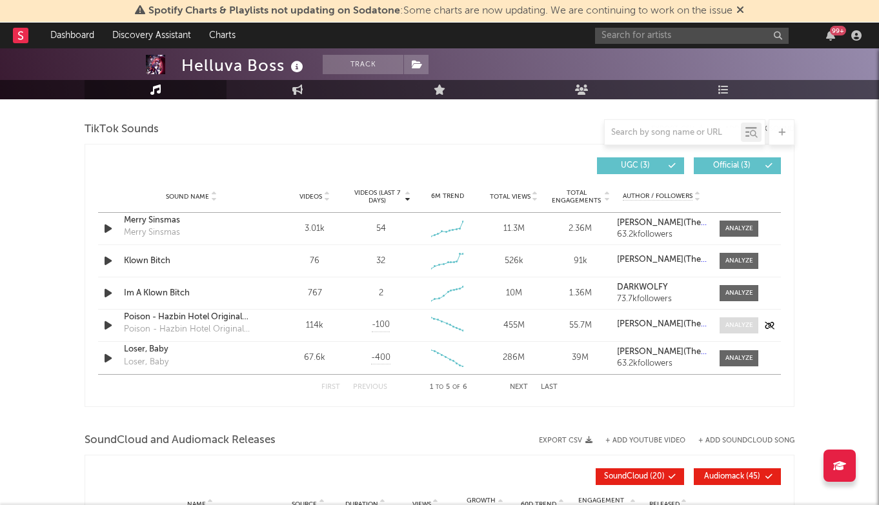
click at [743, 329] on div at bounding box center [739, 326] width 28 height 10
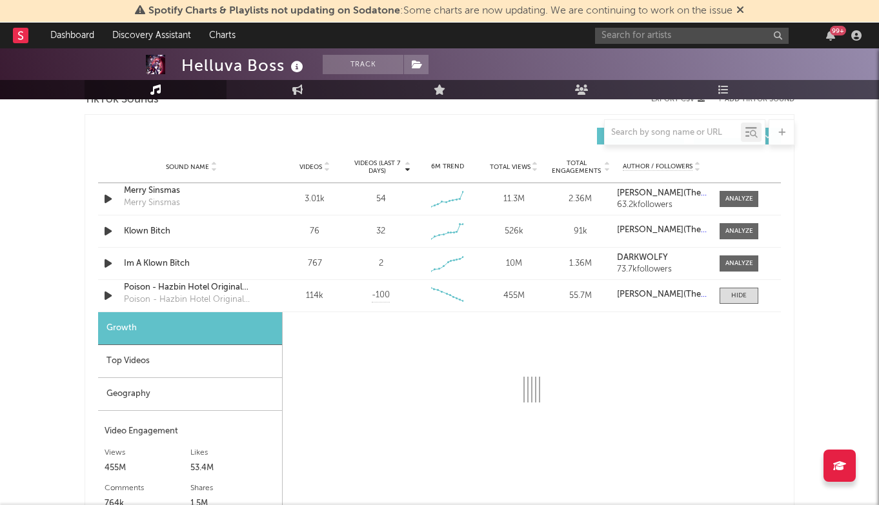
scroll to position [906, 0]
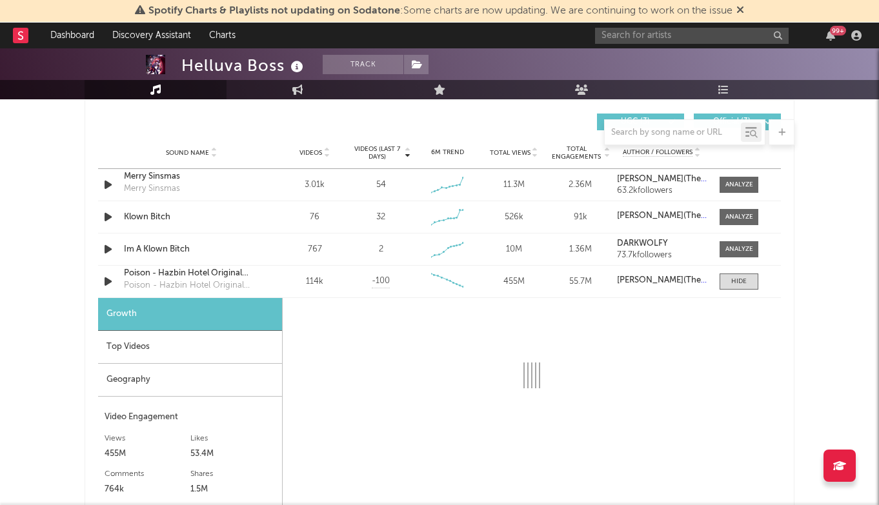
click at [197, 343] on div "Top Videos" at bounding box center [190, 347] width 184 height 33
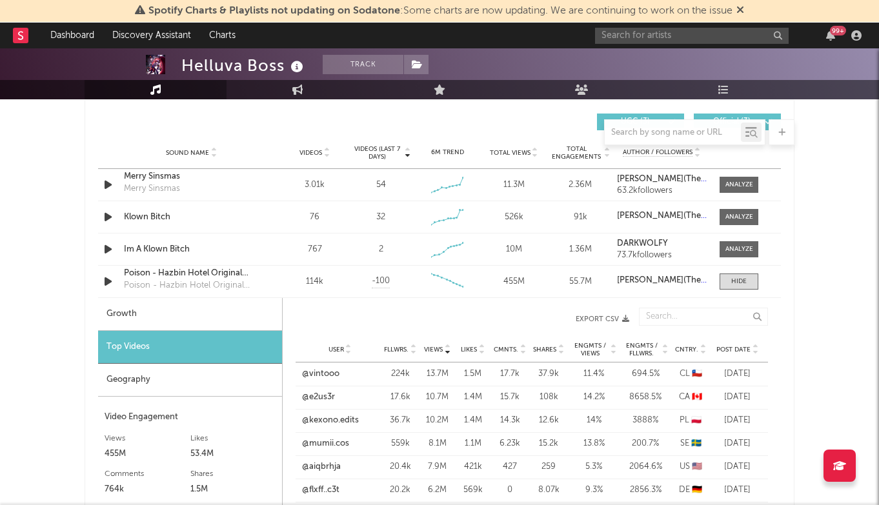
scroll to position [933, 0]
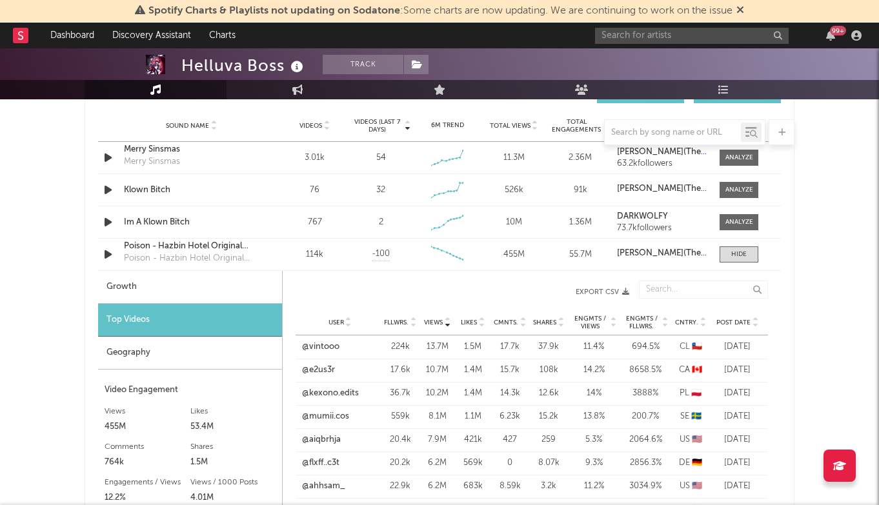
click at [346, 326] on icon at bounding box center [348, 325] width 6 height 5
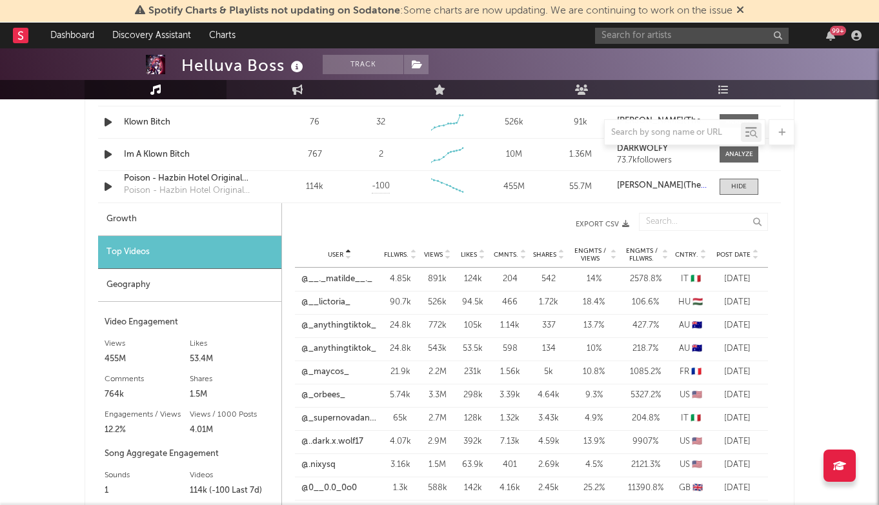
scroll to position [1004, 0]
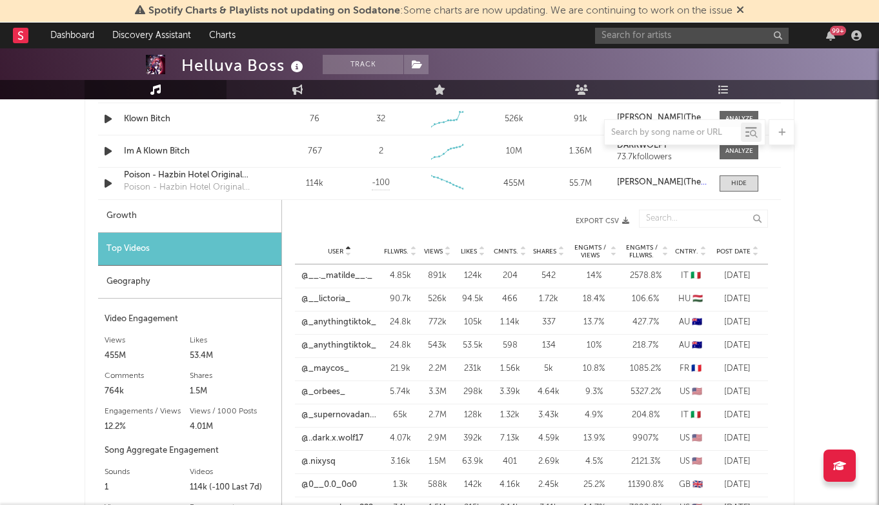
click at [393, 259] on div "User Fllwrs. Views Likes Cmnts. Shares Engmts / Views Engmts / Fllwrs. Cntry. P…" at bounding box center [531, 252] width 473 height 26
click at [404, 253] on span "Fllwrs." at bounding box center [396, 252] width 25 height 8
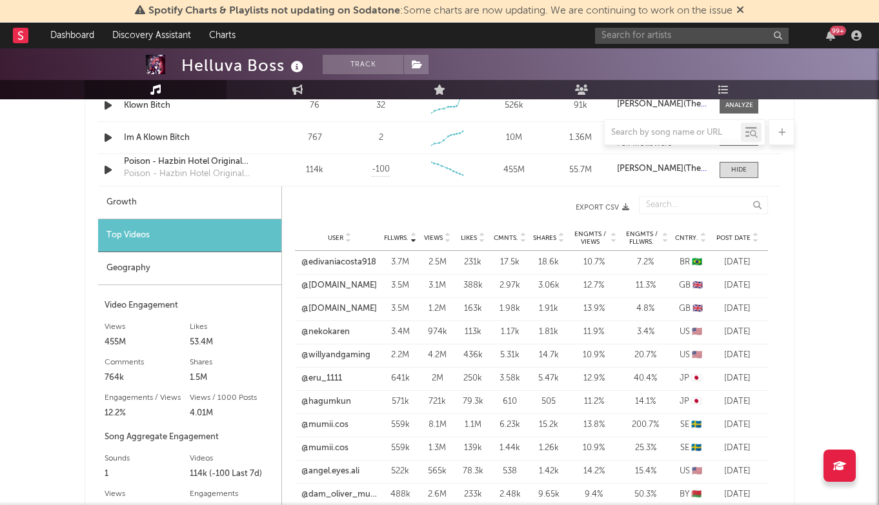
scroll to position [1019, 0]
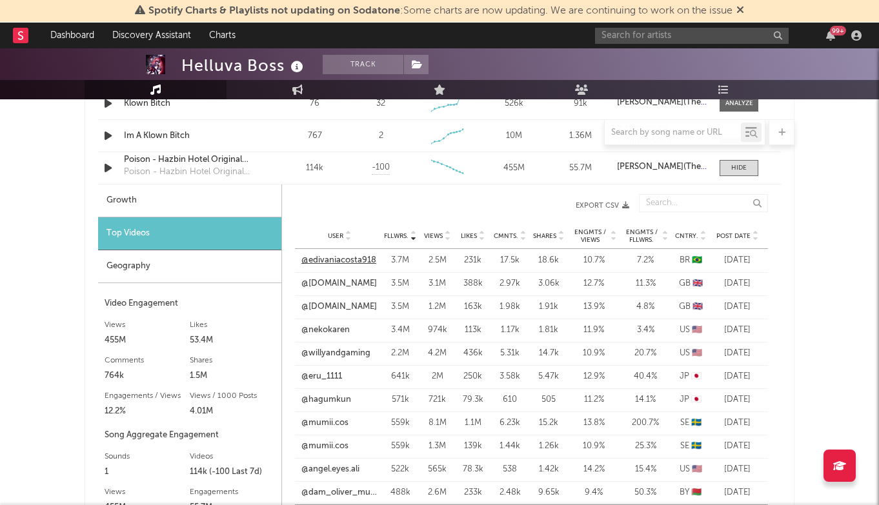
click at [358, 263] on link "@edivaniacosta918" at bounding box center [338, 260] width 75 height 13
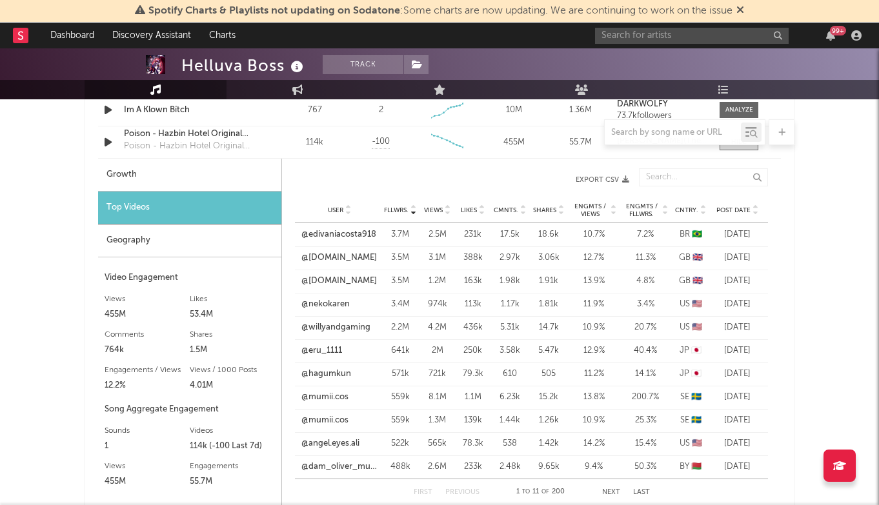
scroll to position [1047, 0]
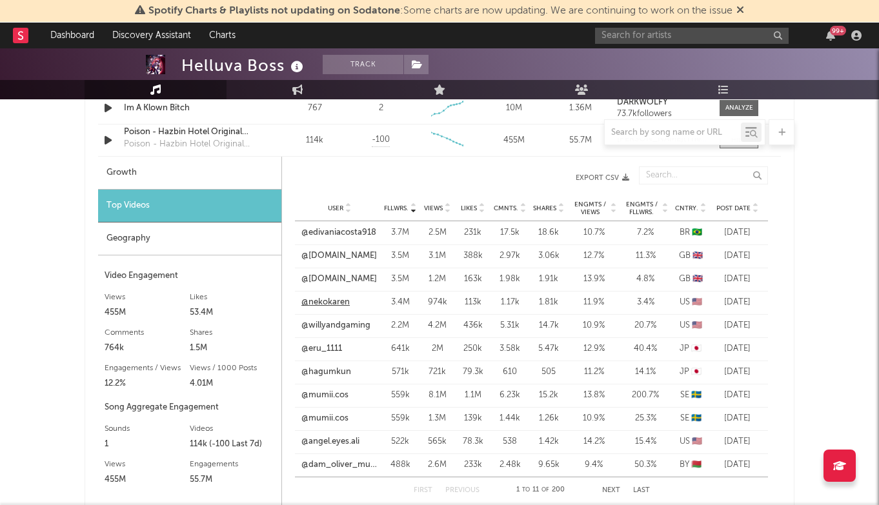
click at [343, 301] on link "@nekokaren" at bounding box center [325, 302] width 48 height 13
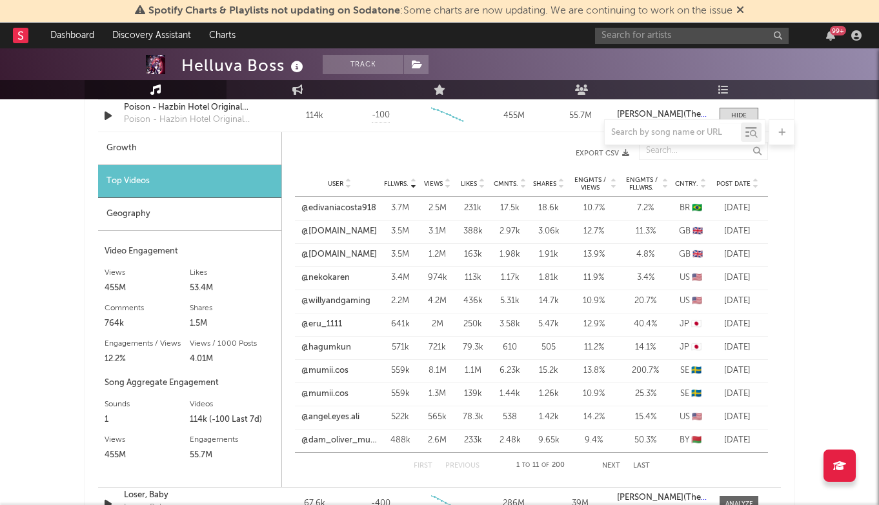
scroll to position [1073, 0]
click at [343, 296] on link "@willyandgaming" at bounding box center [335, 300] width 69 height 13
click at [336, 391] on link "@mumii.cos" at bounding box center [324, 392] width 47 height 13
